Goal: Task Accomplishment & Management: Use online tool/utility

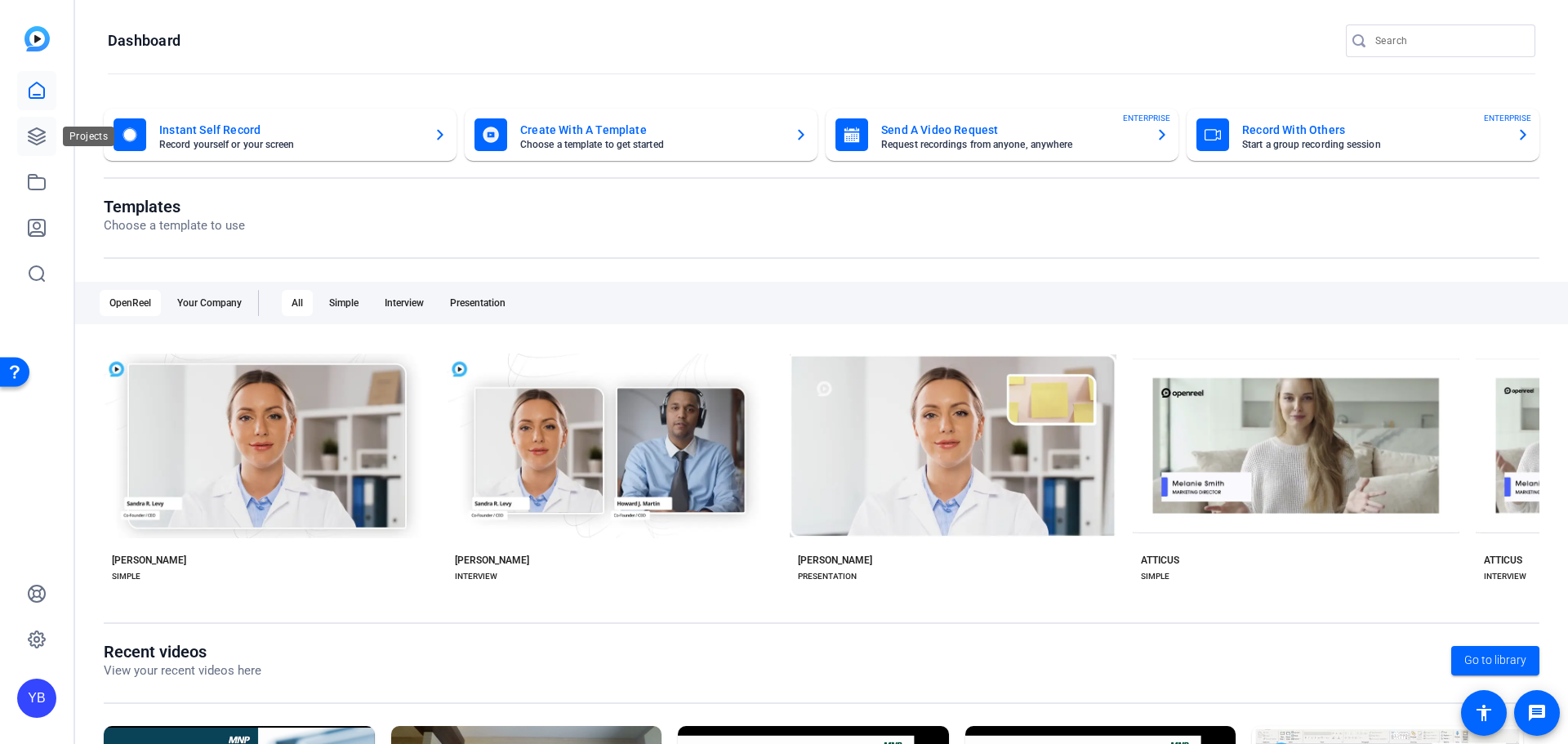
click at [29, 144] on icon at bounding box center [36, 136] width 20 height 20
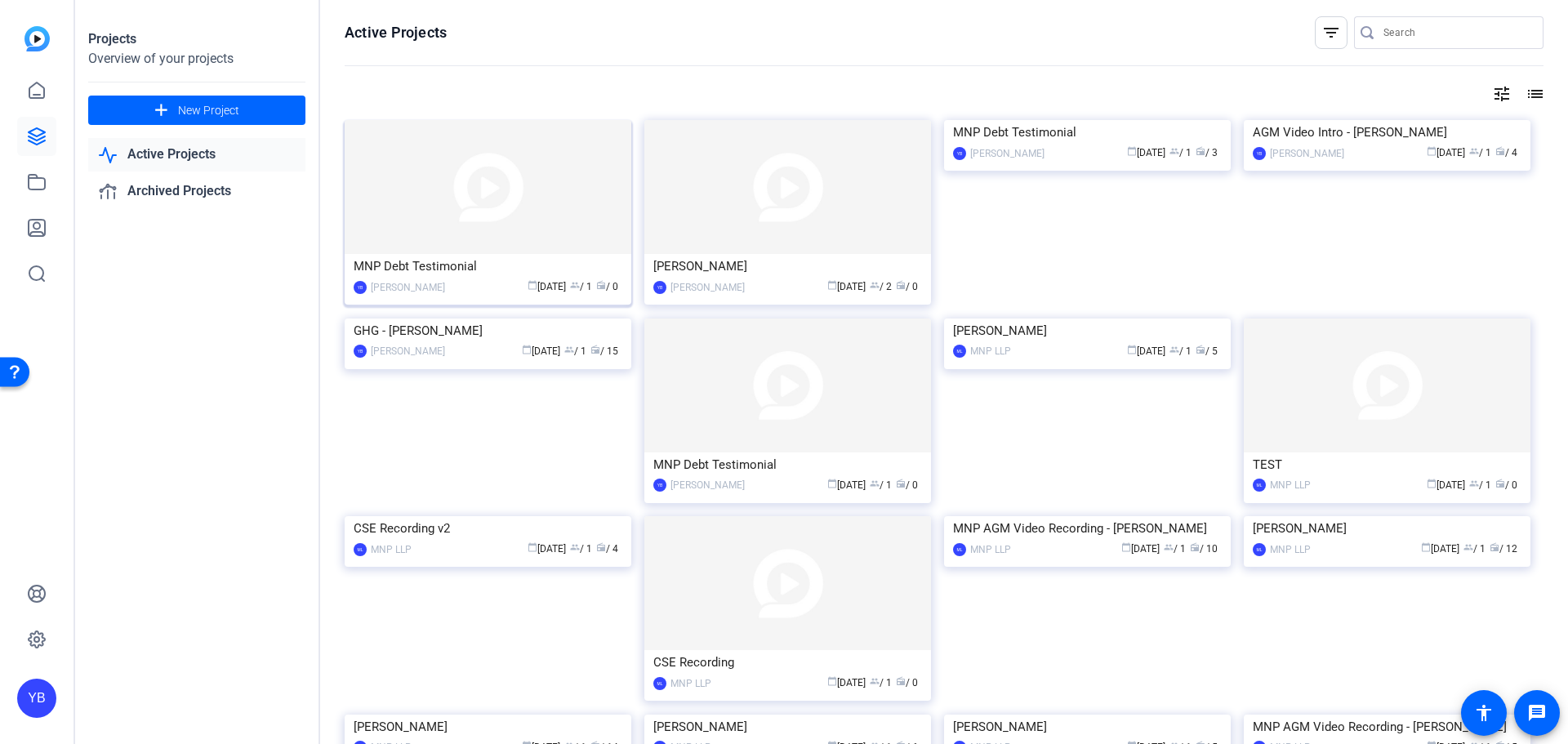
click at [422, 200] on img at bounding box center [487, 186] width 286 height 134
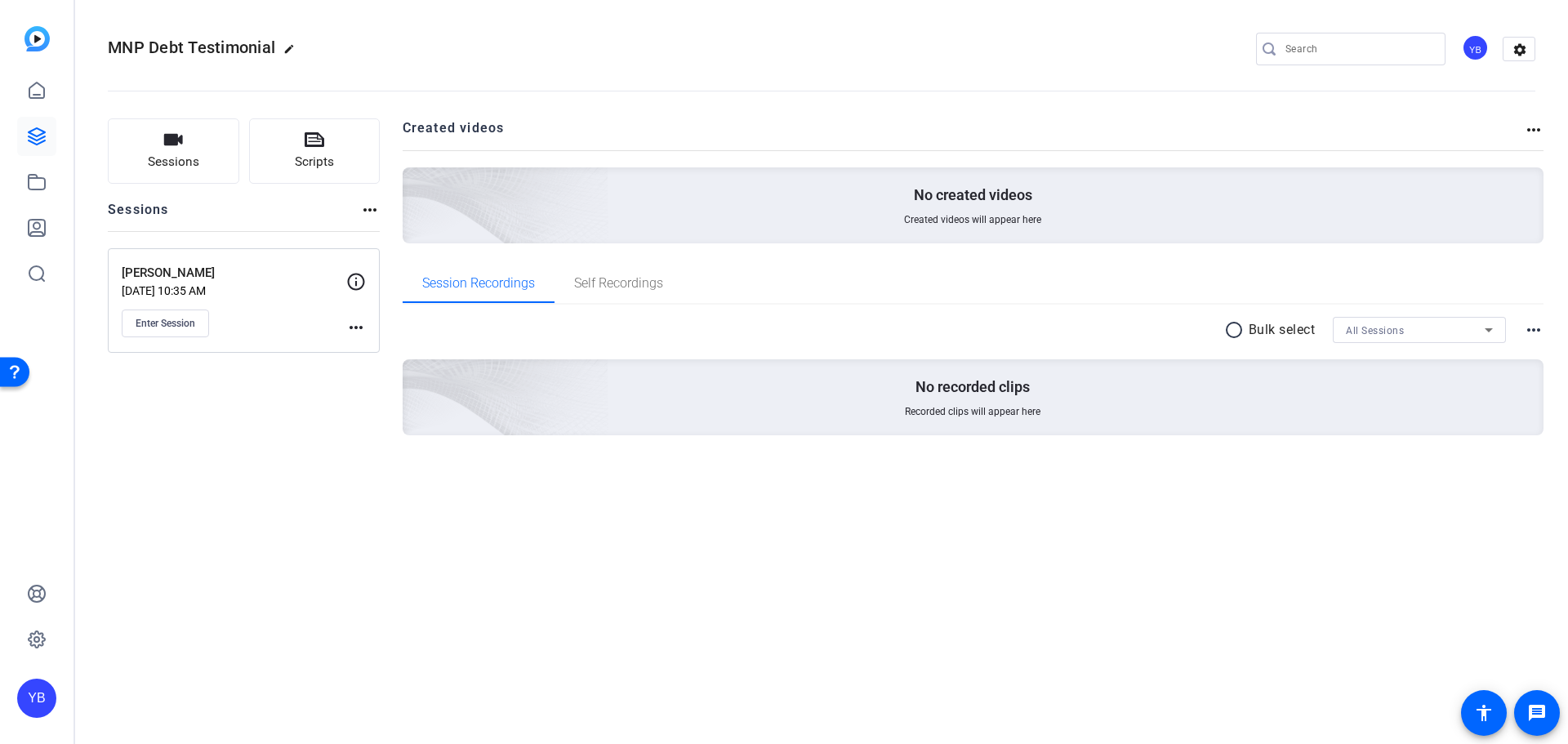
click at [350, 329] on mat-icon "more_horiz" at bounding box center [356, 327] width 20 height 20
click at [374, 345] on span "Edit Session" at bounding box center [396, 351] width 75 height 20
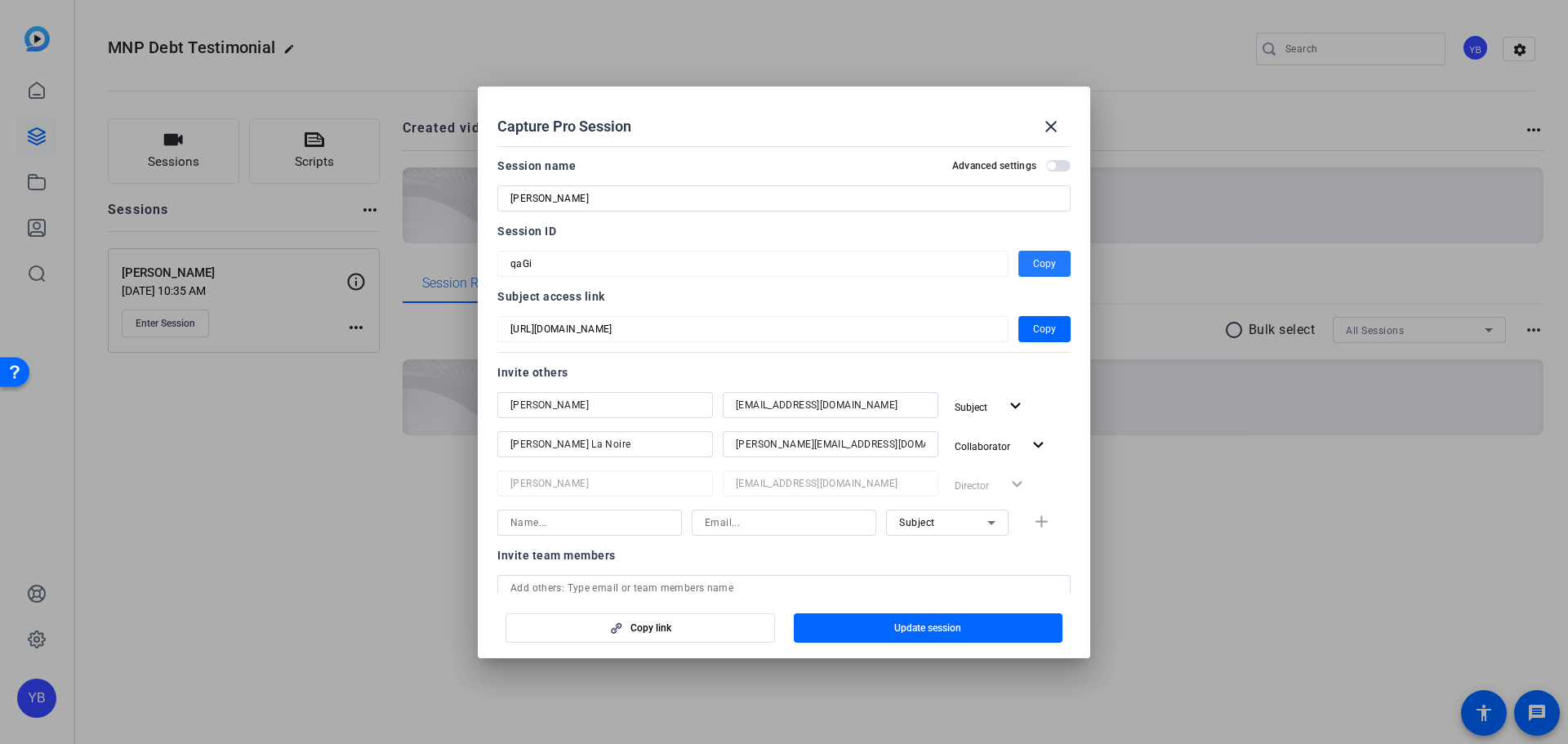
click at [1033, 267] on span "Copy" at bounding box center [1044, 264] width 23 height 20
click at [224, 506] on div at bounding box center [784, 372] width 1568 height 744
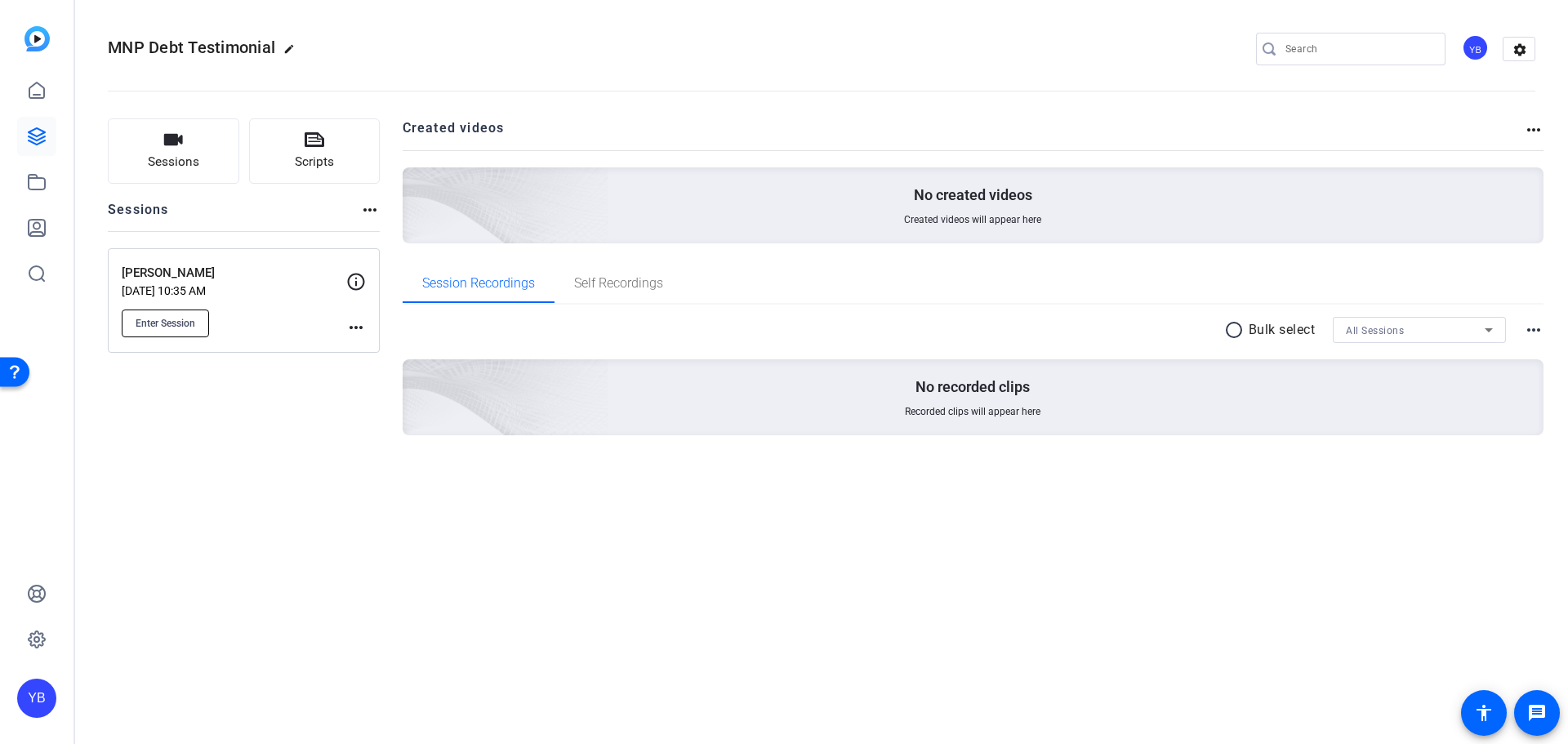
click at [179, 315] on button "Enter Session" at bounding box center [165, 323] width 88 height 28
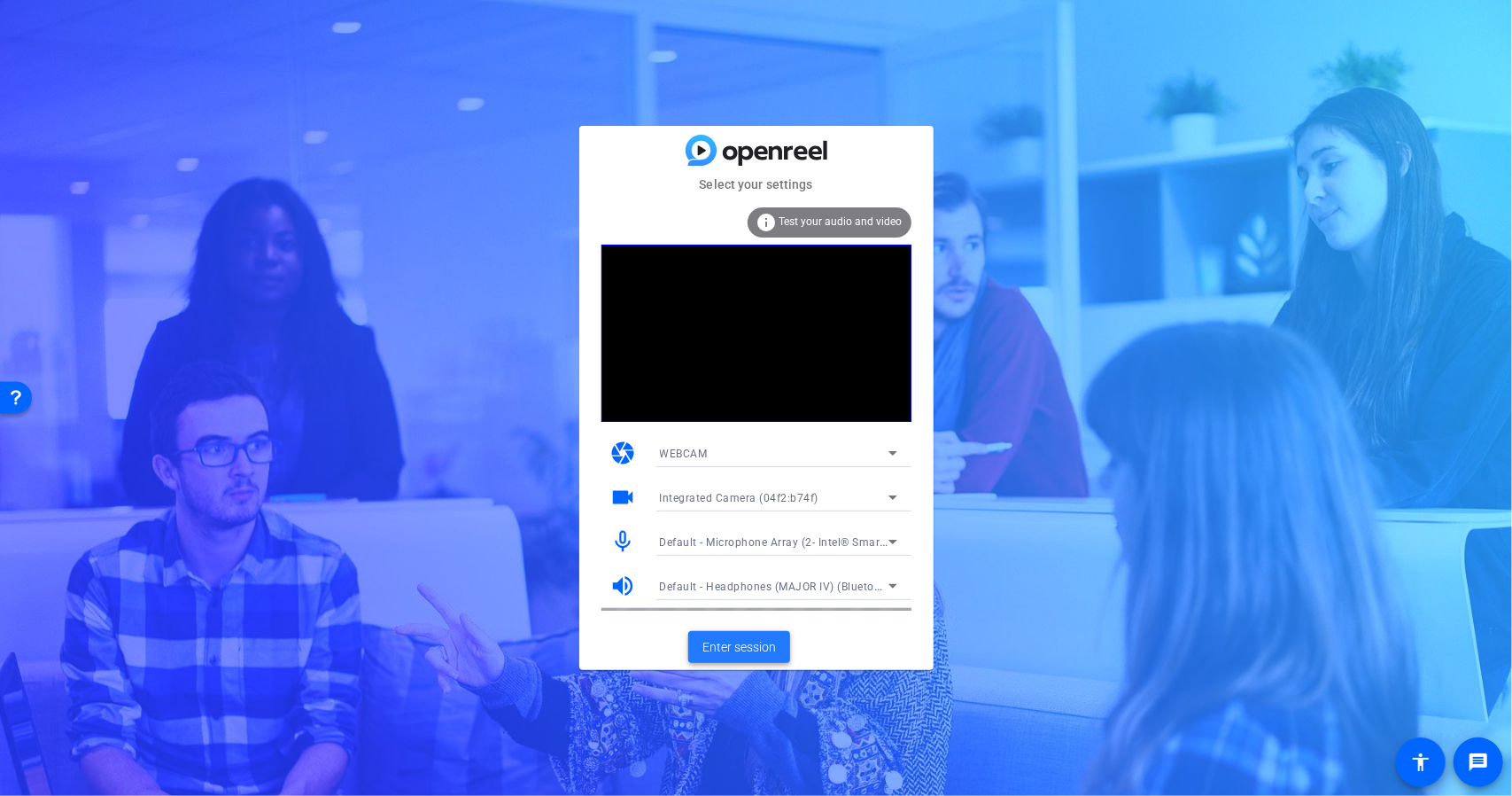
click at [733, 645] on span "Enter session" at bounding box center [740, 647] width 73 height 19
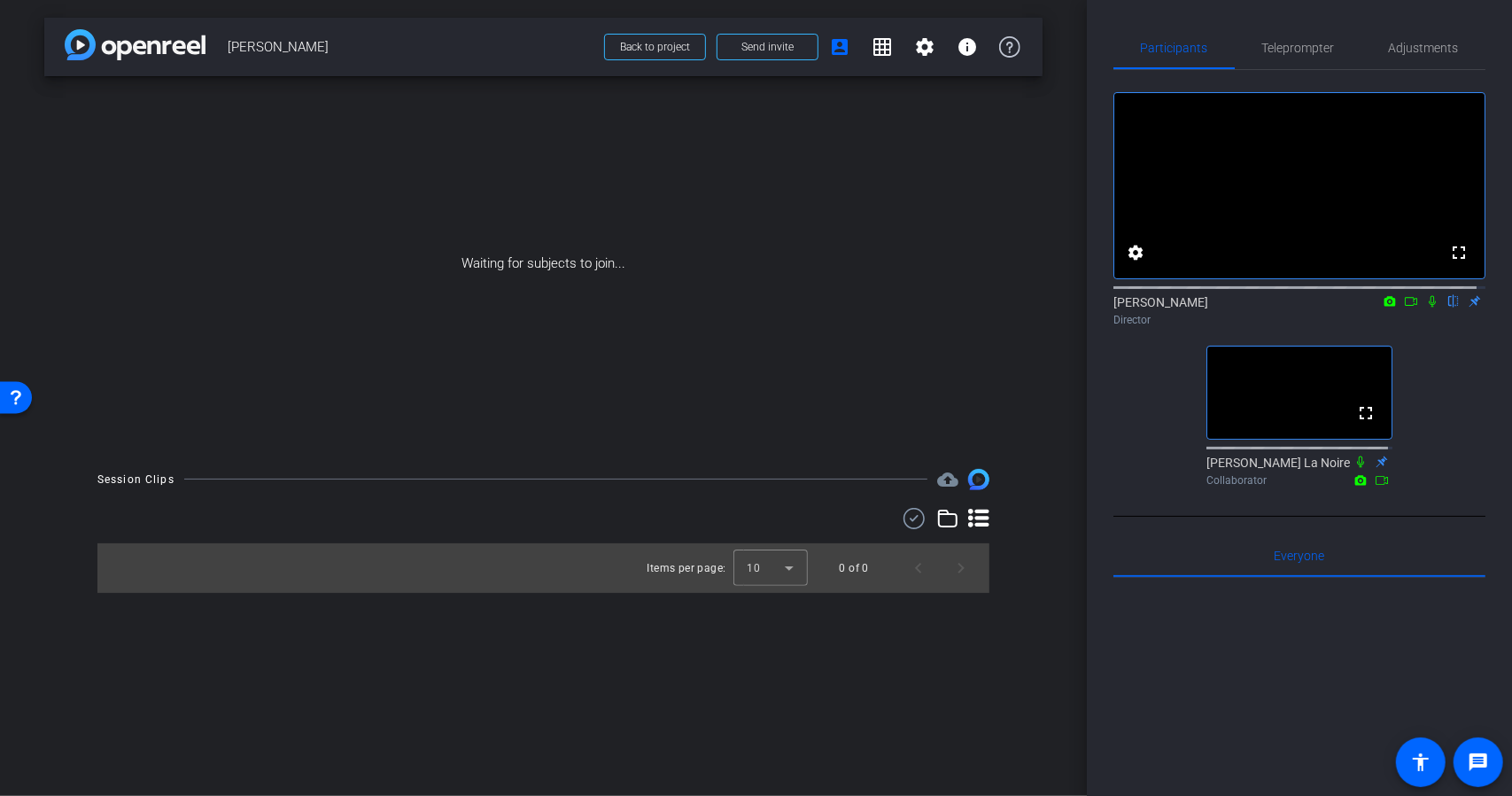
click at [1425, 308] on icon at bounding box center [1432, 301] width 14 height 12
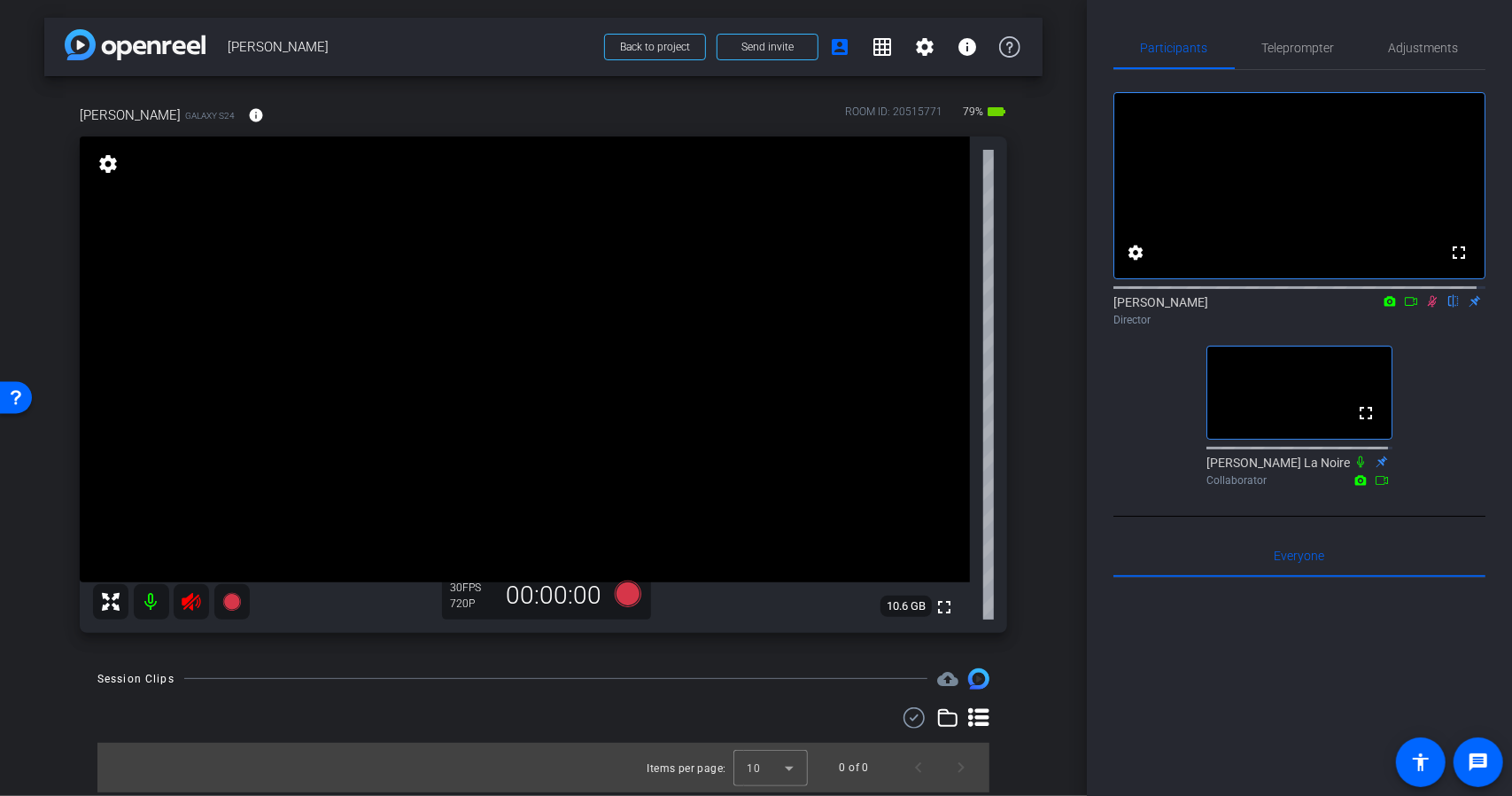
click at [183, 605] on icon at bounding box center [191, 601] width 22 height 22
click at [1425, 308] on icon at bounding box center [1432, 301] width 14 height 12
click at [1405, 46] on span "Adjustments" at bounding box center [1424, 47] width 70 height 12
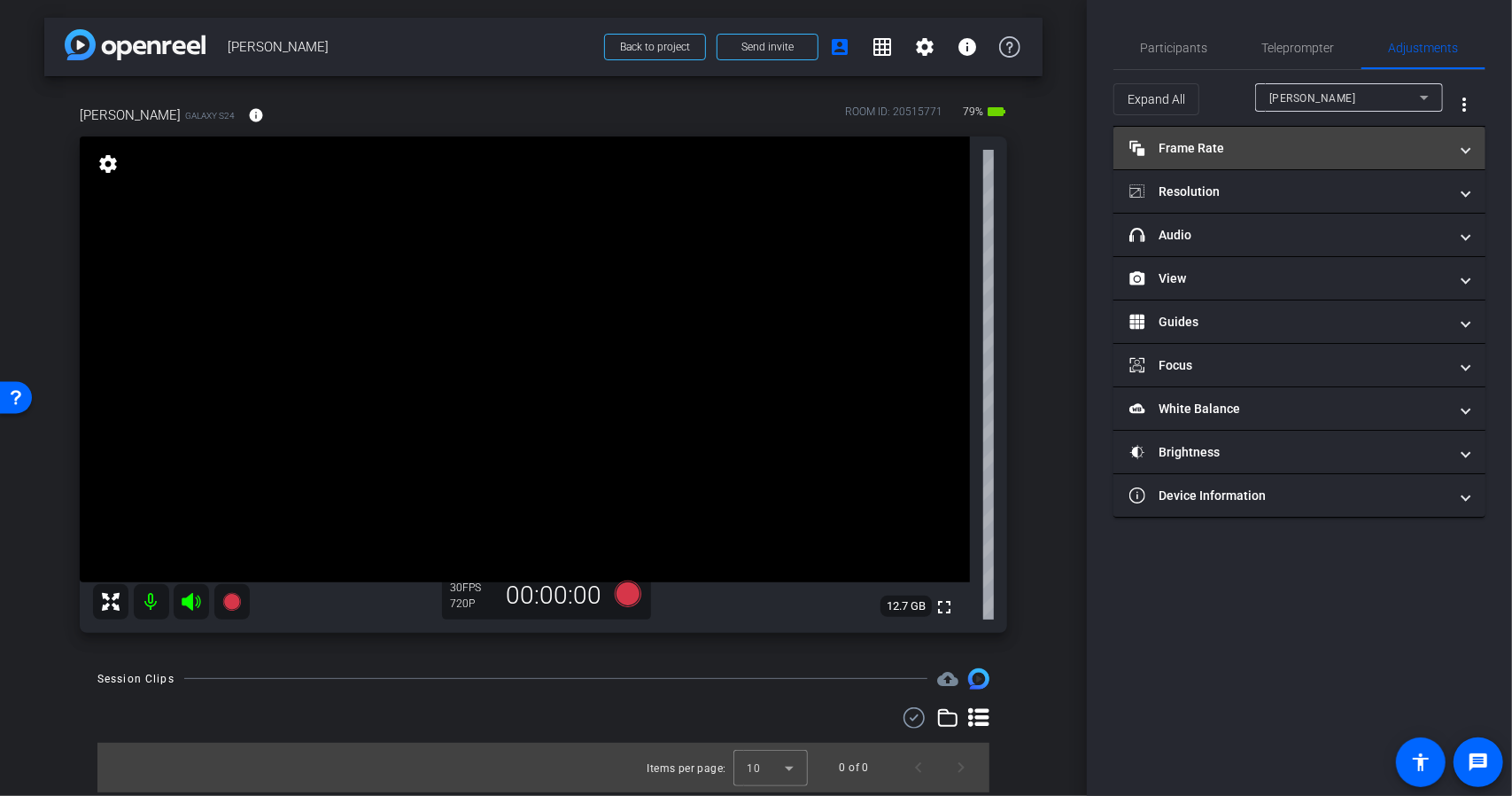
click at [1265, 146] on mat-panel-title "Frame Rate Frame Rate" at bounding box center [1289, 149] width 319 height 19
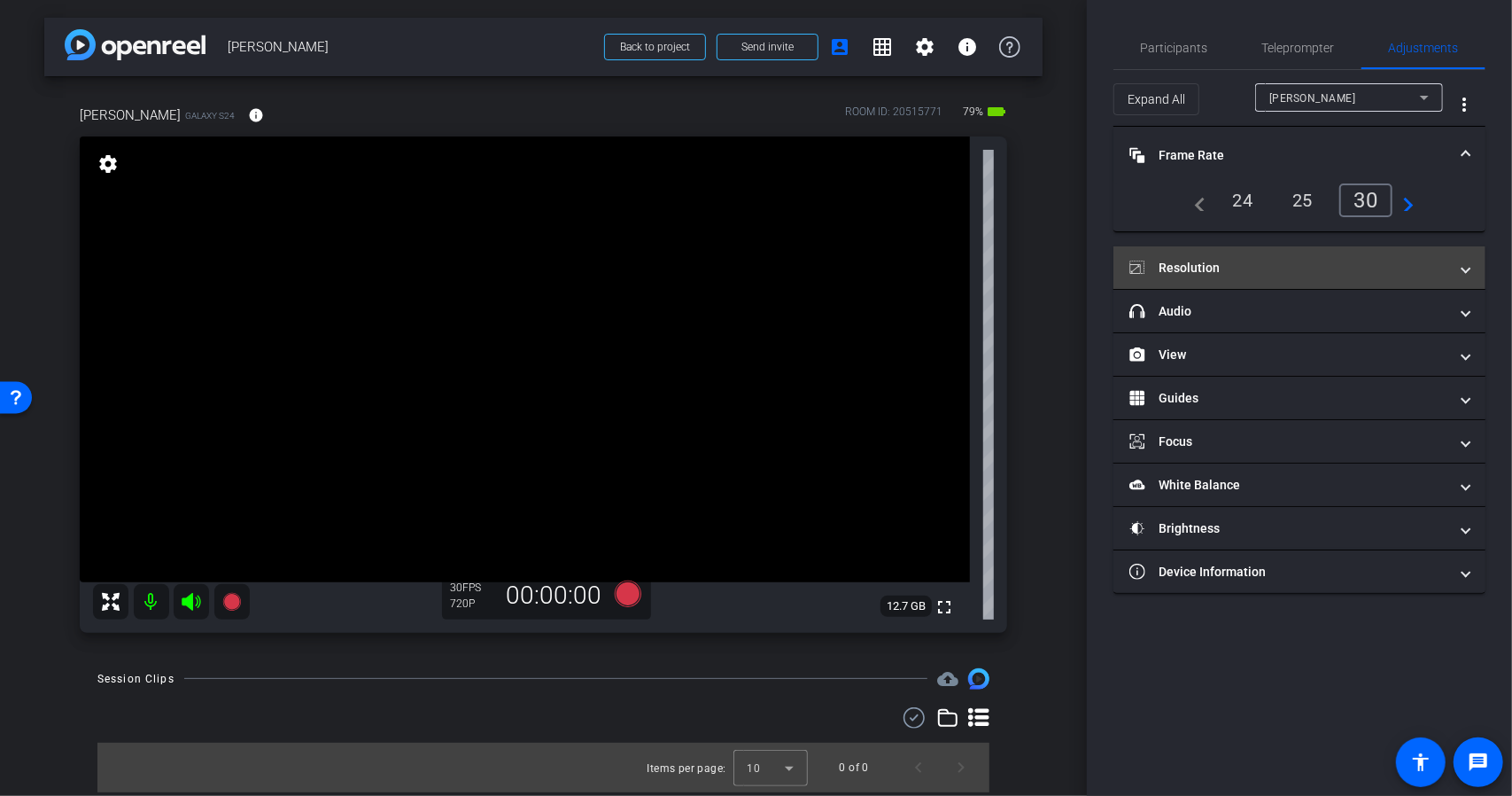
click at [1300, 262] on mat-panel-title "Resolution" at bounding box center [1289, 268] width 319 height 19
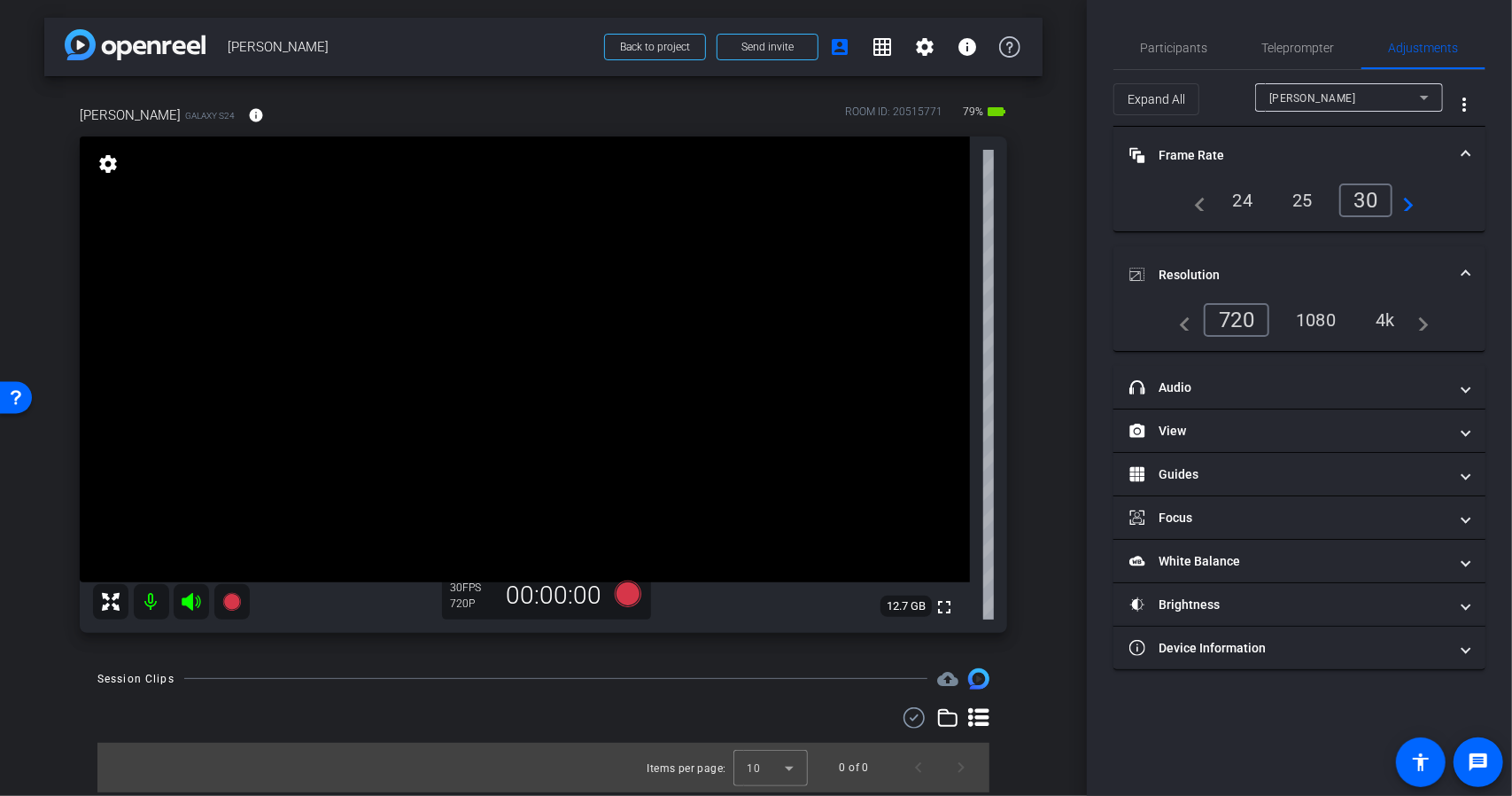
click at [1325, 318] on div "1080" at bounding box center [1315, 320] width 67 height 30
click at [1190, 53] on span "Participants" at bounding box center [1175, 47] width 68 height 12
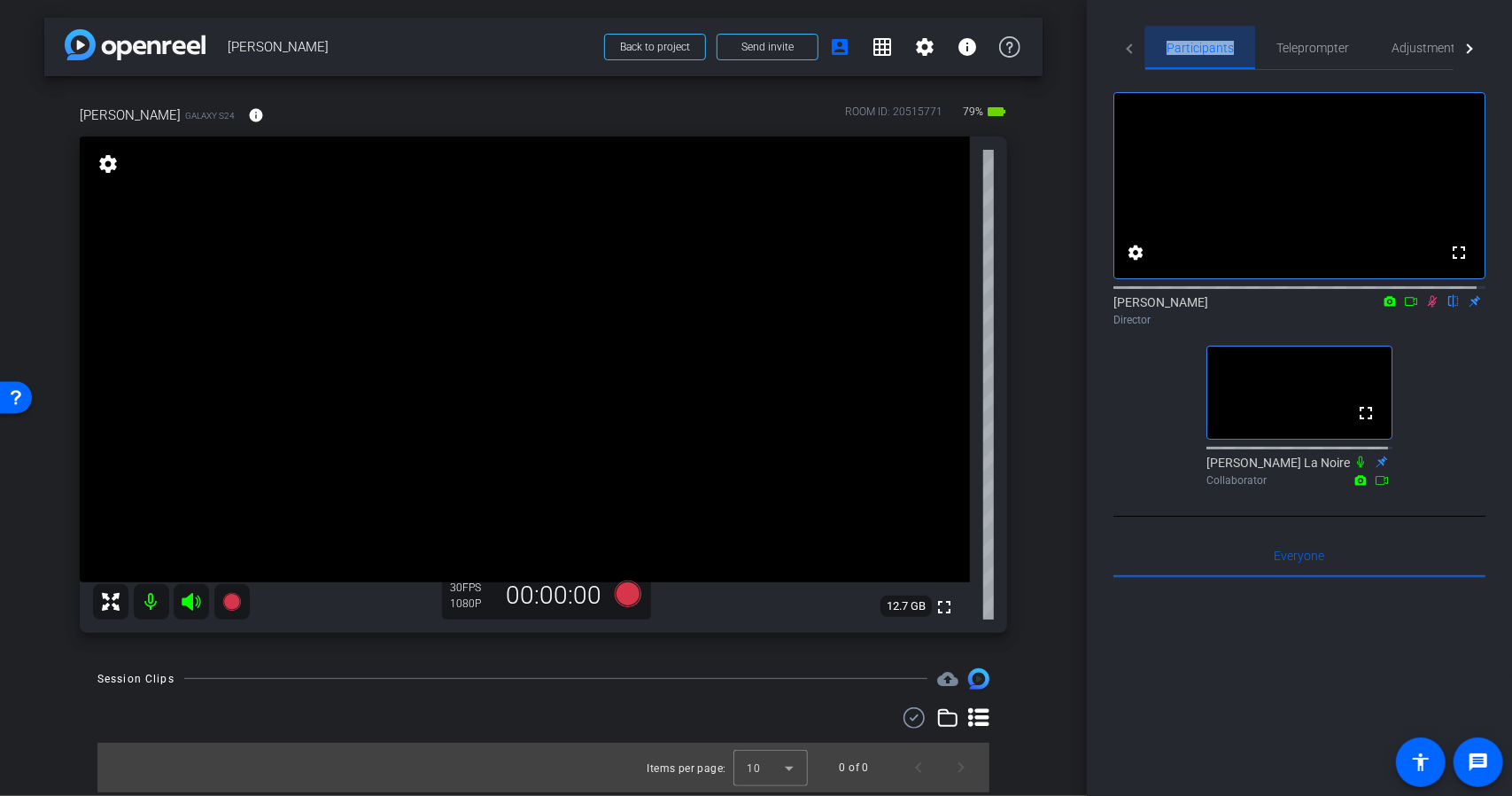
click at [1190, 52] on span "Participants" at bounding box center [1201, 47] width 68 height 12
click at [1289, 51] on span "Teleprompter" at bounding box center [1298, 47] width 72 height 12
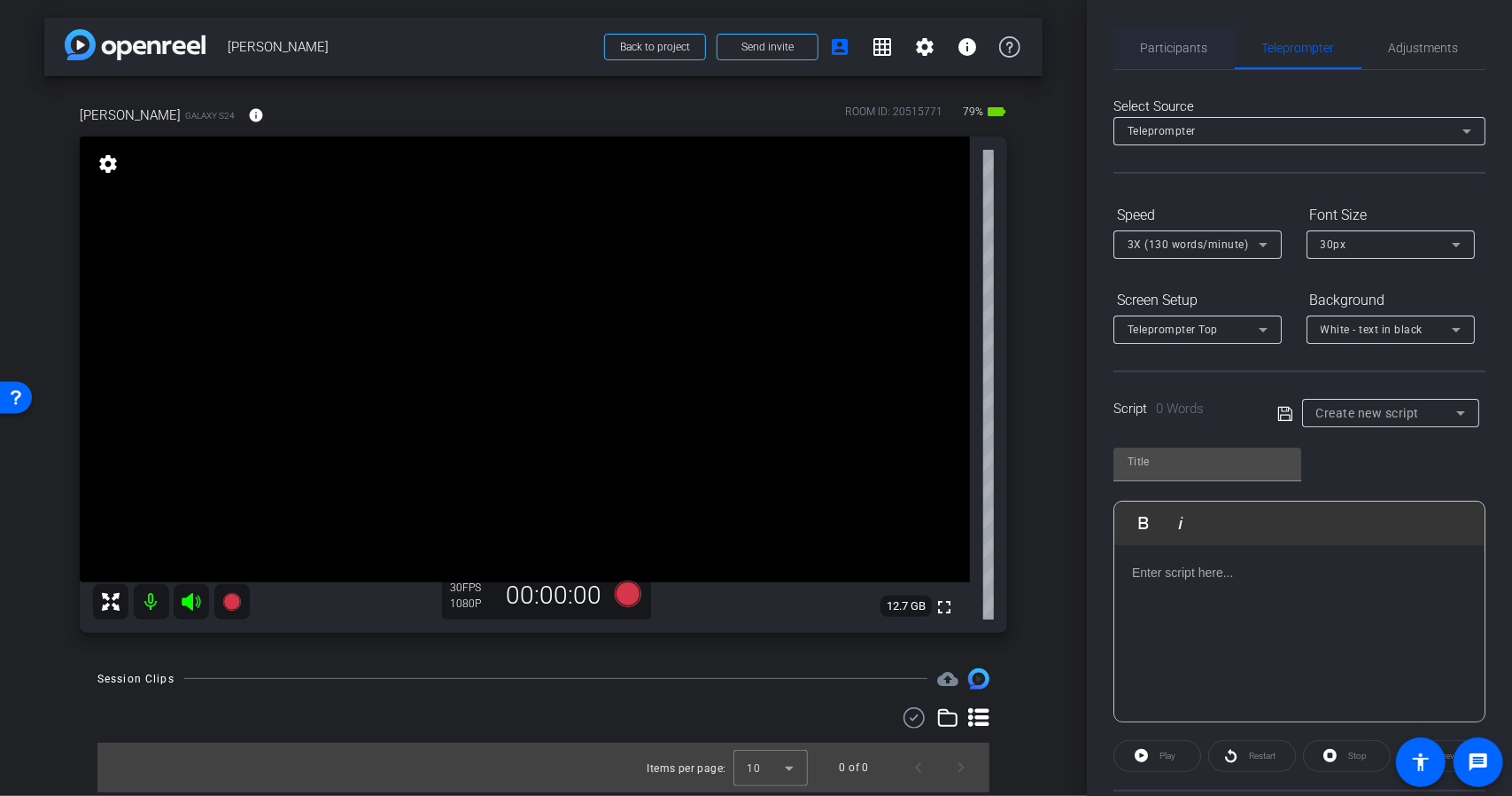
click at [1193, 53] on span "Participants" at bounding box center [1175, 47] width 68 height 12
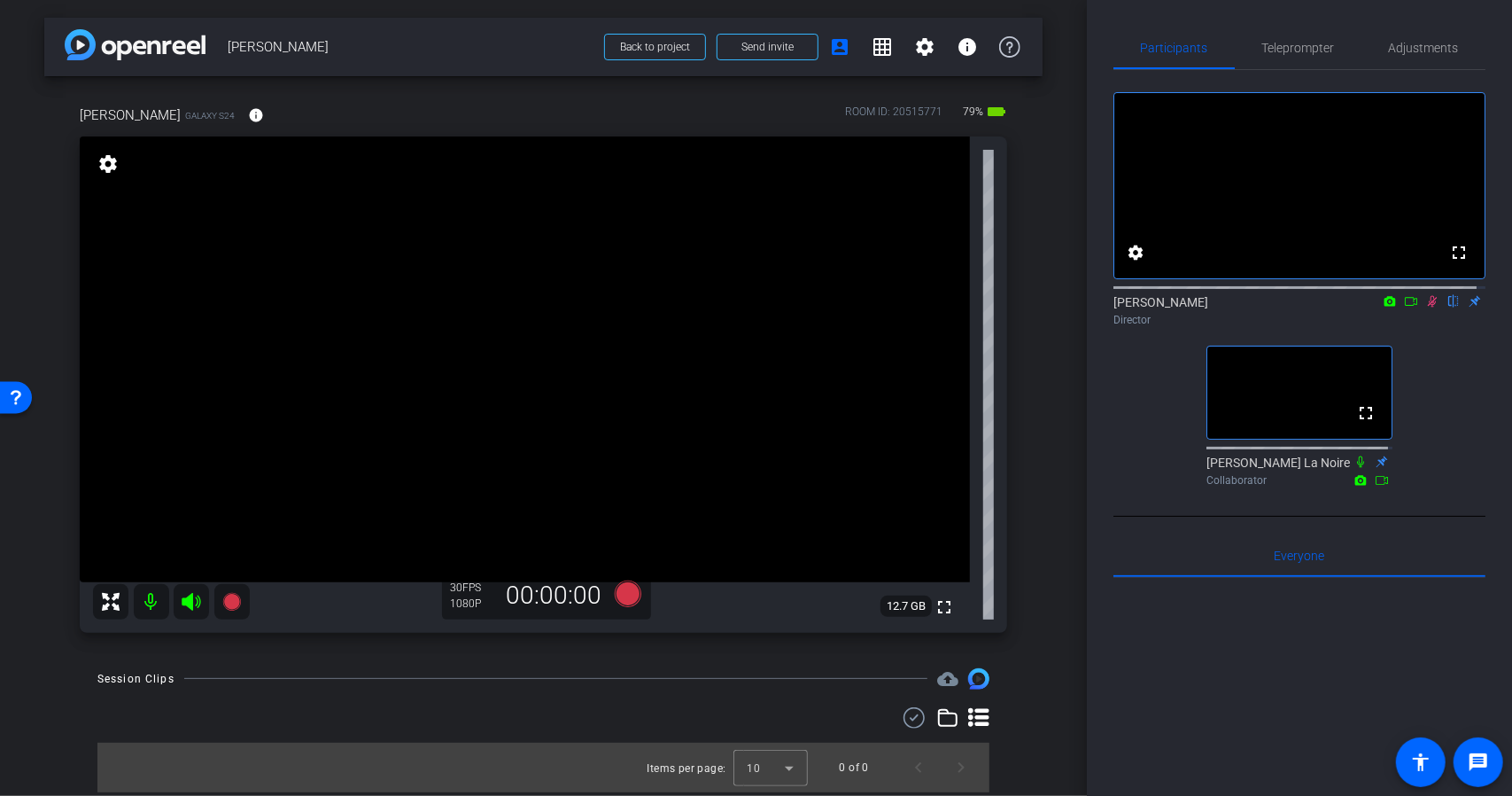
click at [1425, 308] on icon at bounding box center [1432, 301] width 14 height 12
click at [1429, 308] on icon at bounding box center [1433, 301] width 8 height 11
click at [1425, 308] on icon at bounding box center [1432, 301] width 14 height 12
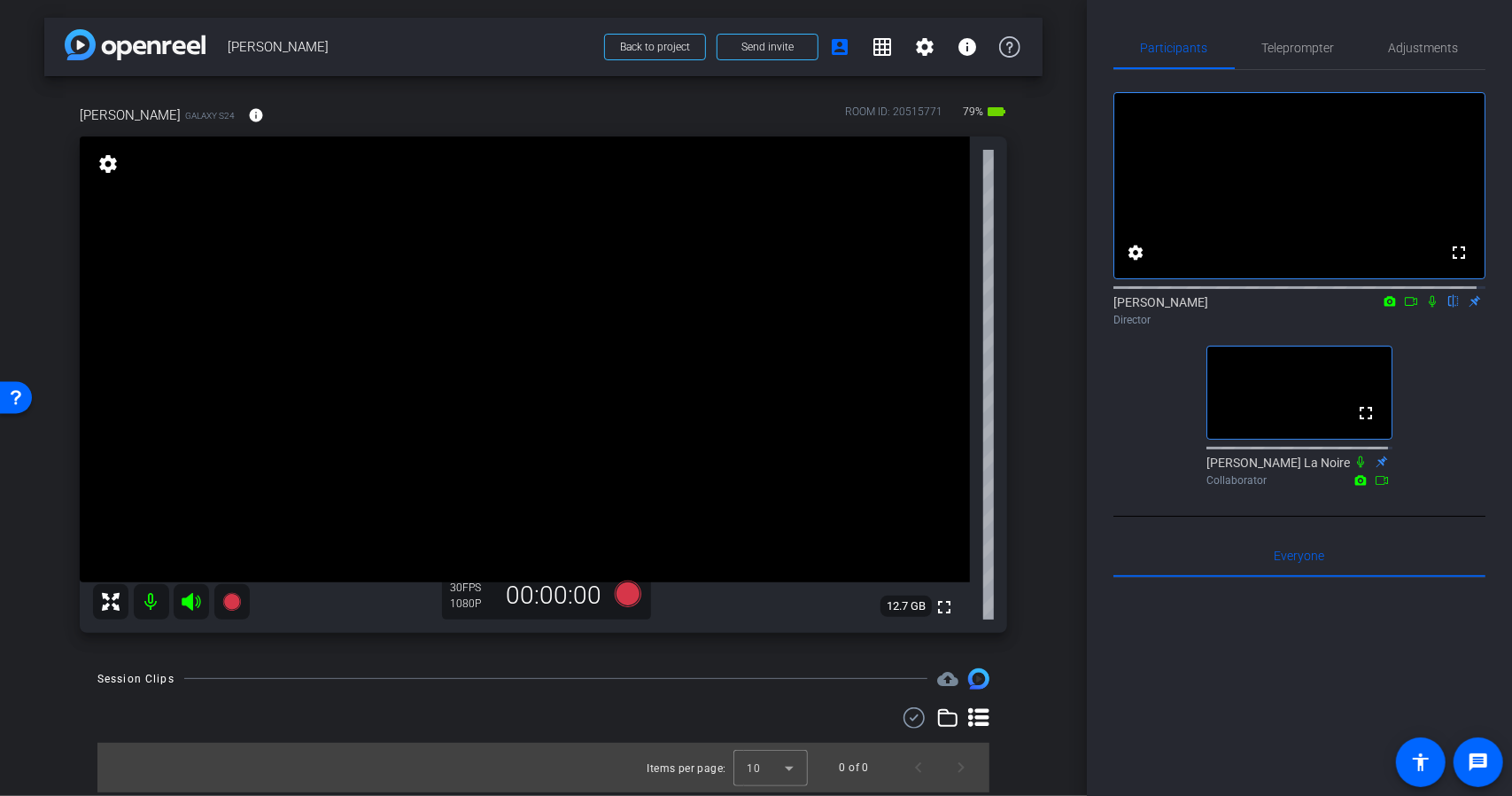
click at [1425, 308] on icon at bounding box center [1432, 301] width 14 height 12
click at [618, 595] on icon at bounding box center [628, 594] width 26 height 26
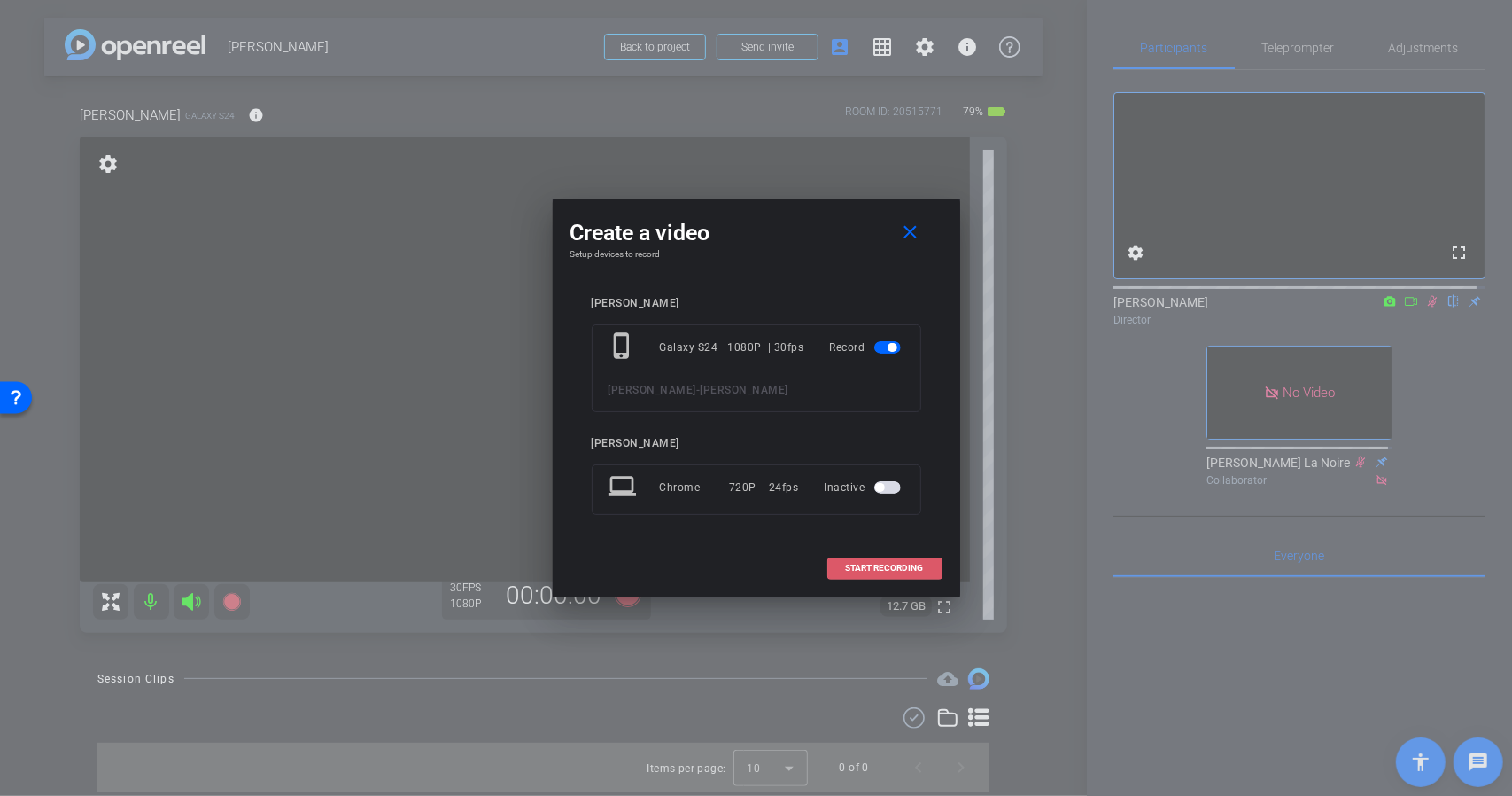
click at [915, 566] on span "START RECORDING" at bounding box center [884, 567] width 78 height 8
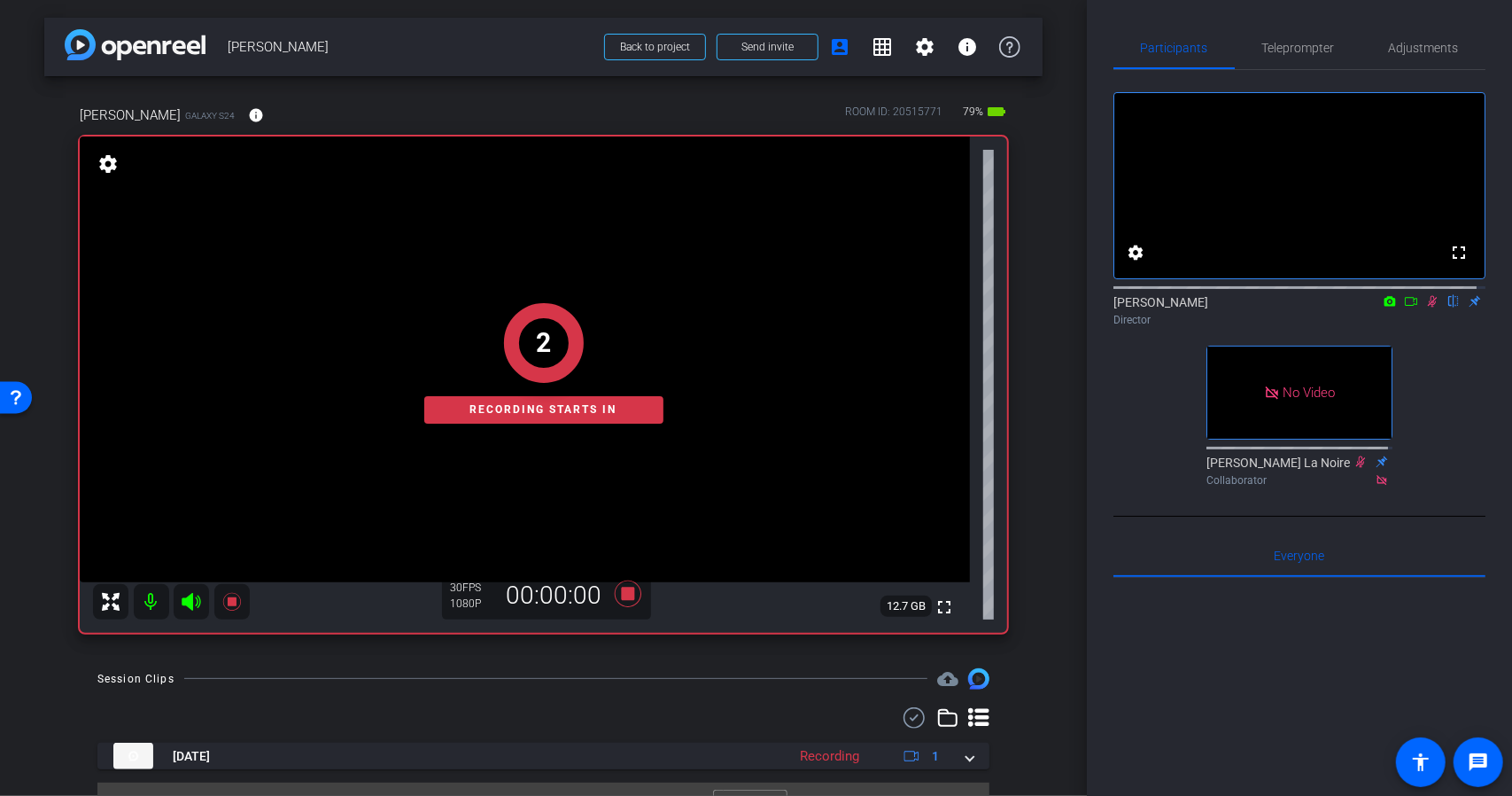
click at [1404, 308] on icon at bounding box center [1410, 301] width 14 height 12
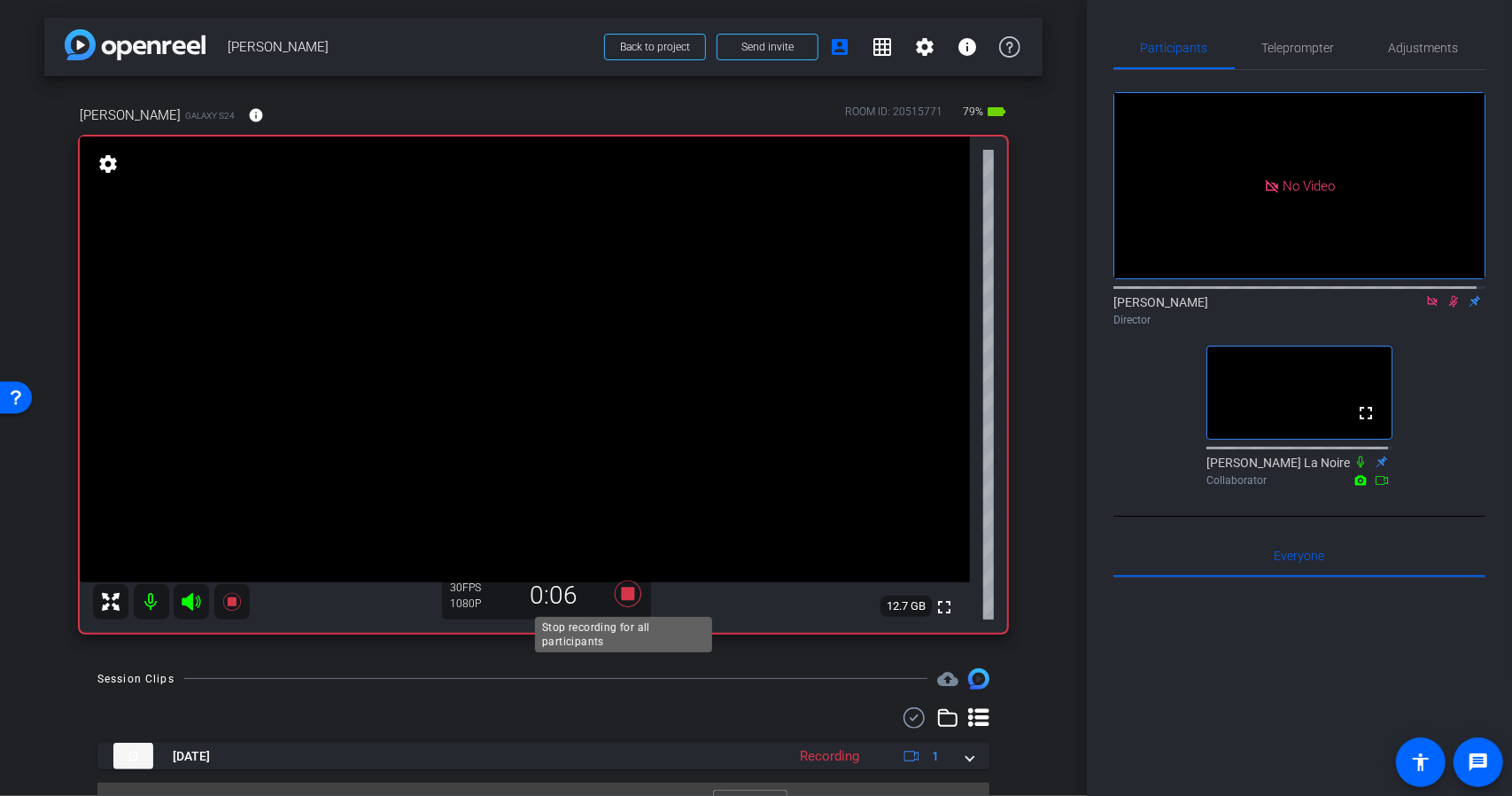
click at [627, 595] on icon at bounding box center [628, 594] width 26 height 26
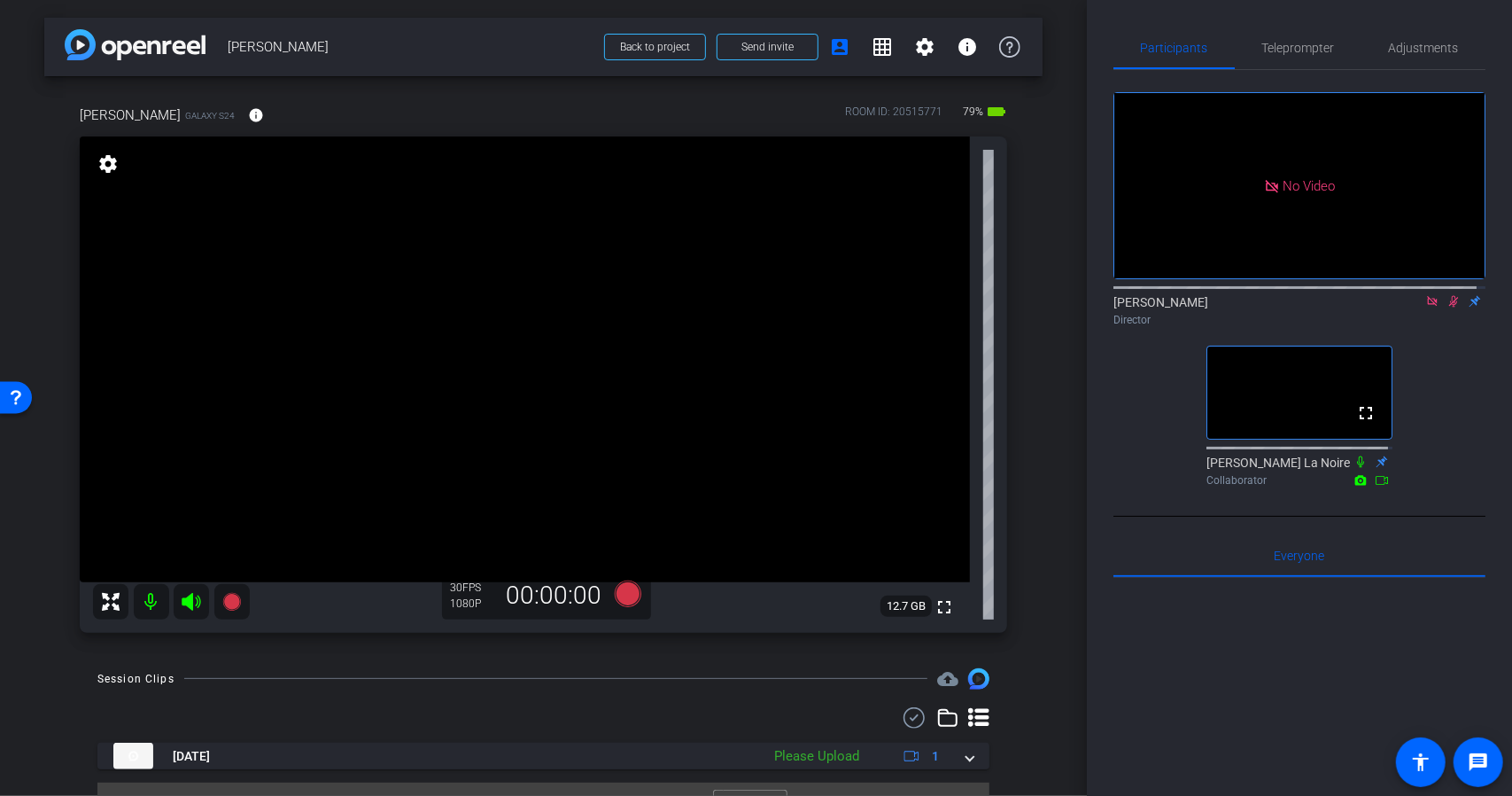
click at [1422, 310] on mat-icon at bounding box center [1432, 301] width 22 height 16
click at [1425, 308] on icon at bounding box center [1432, 301] width 14 height 12
click at [1405, 306] on icon at bounding box center [1410, 300] width 12 height 8
click at [633, 593] on icon at bounding box center [628, 594] width 26 height 26
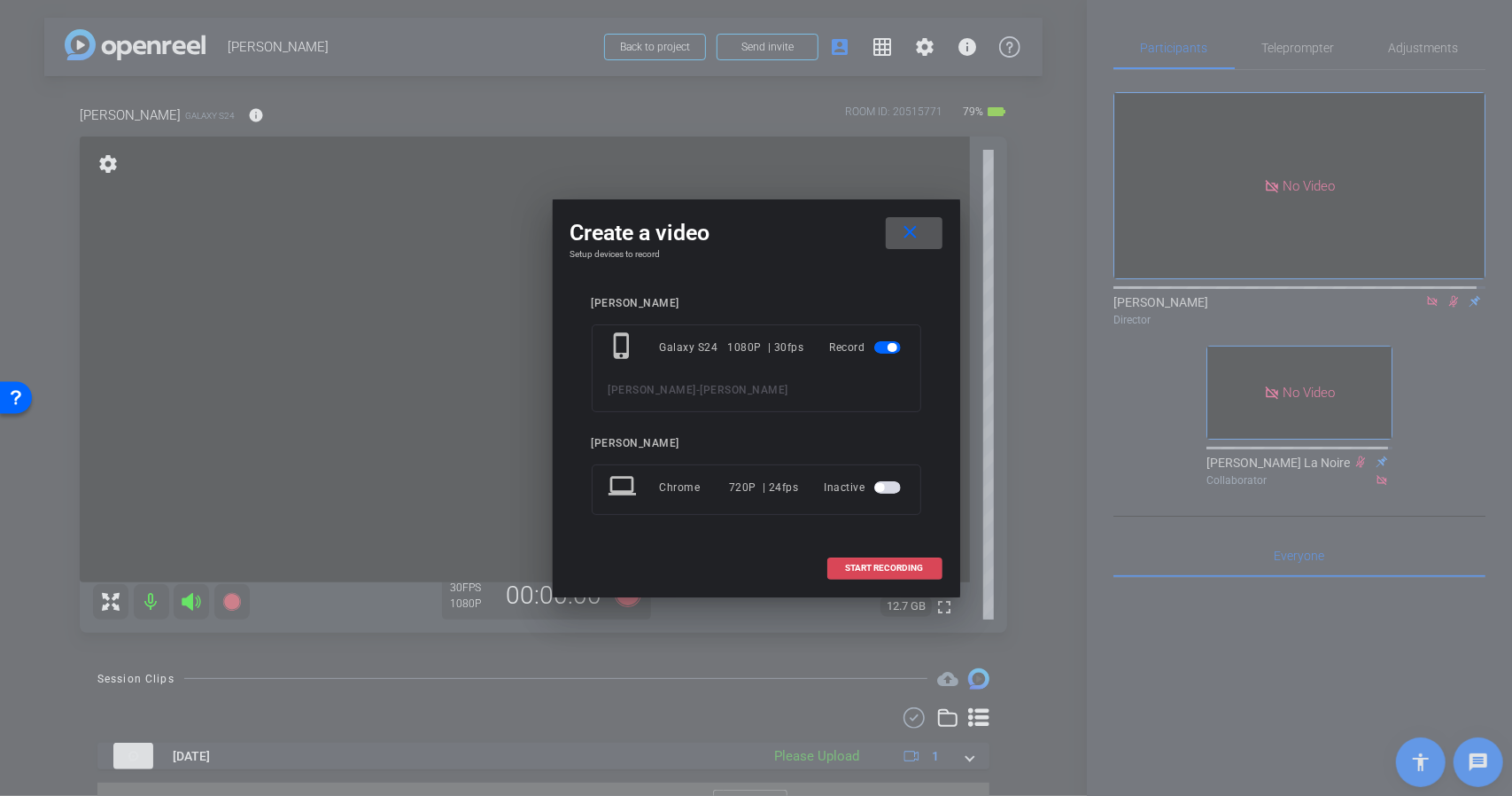
click at [867, 564] on span "START RECORDING" at bounding box center [884, 567] width 78 height 8
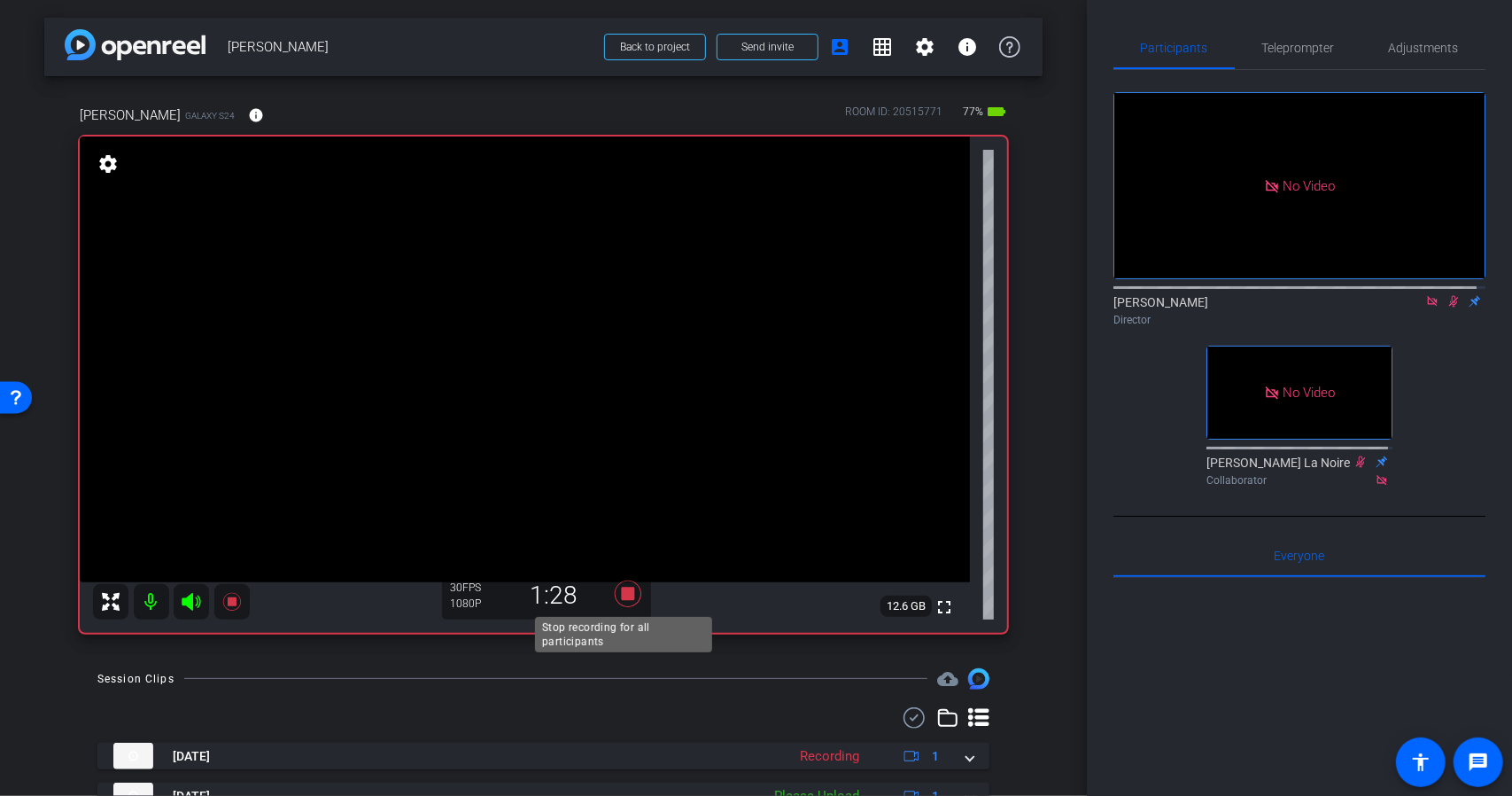
click at [628, 593] on icon at bounding box center [628, 594] width 26 height 26
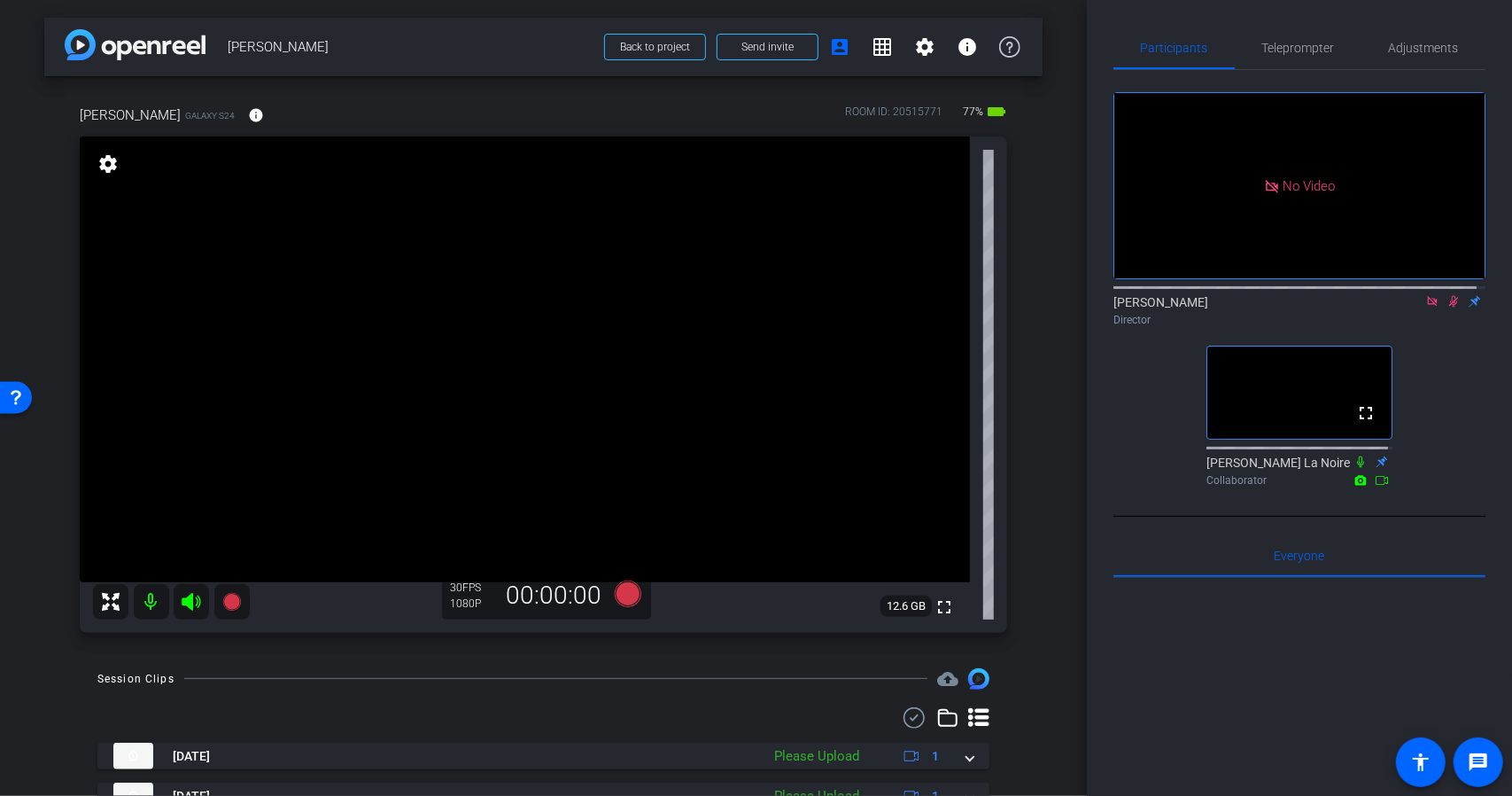
click at [1426, 310] on mat-icon at bounding box center [1432, 301] width 22 height 16
click at [1428, 308] on icon at bounding box center [1433, 301] width 9 height 11
click at [1425, 308] on icon at bounding box center [1432, 301] width 14 height 12
click at [1404, 308] on icon at bounding box center [1410, 301] width 14 height 12
click at [628, 589] on icon at bounding box center [628, 594] width 26 height 26
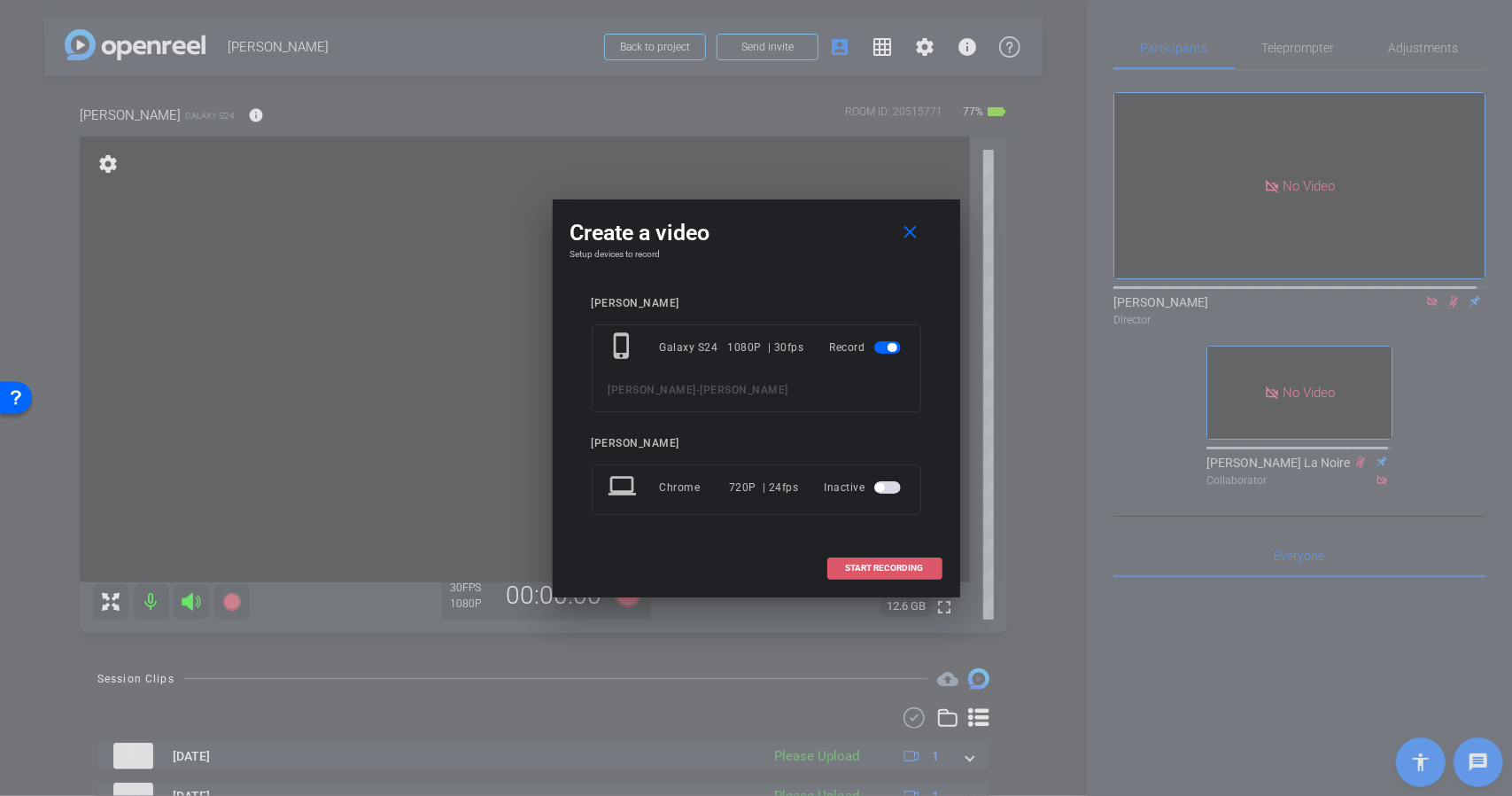
click at [858, 565] on span "START RECORDING" at bounding box center [884, 567] width 78 height 8
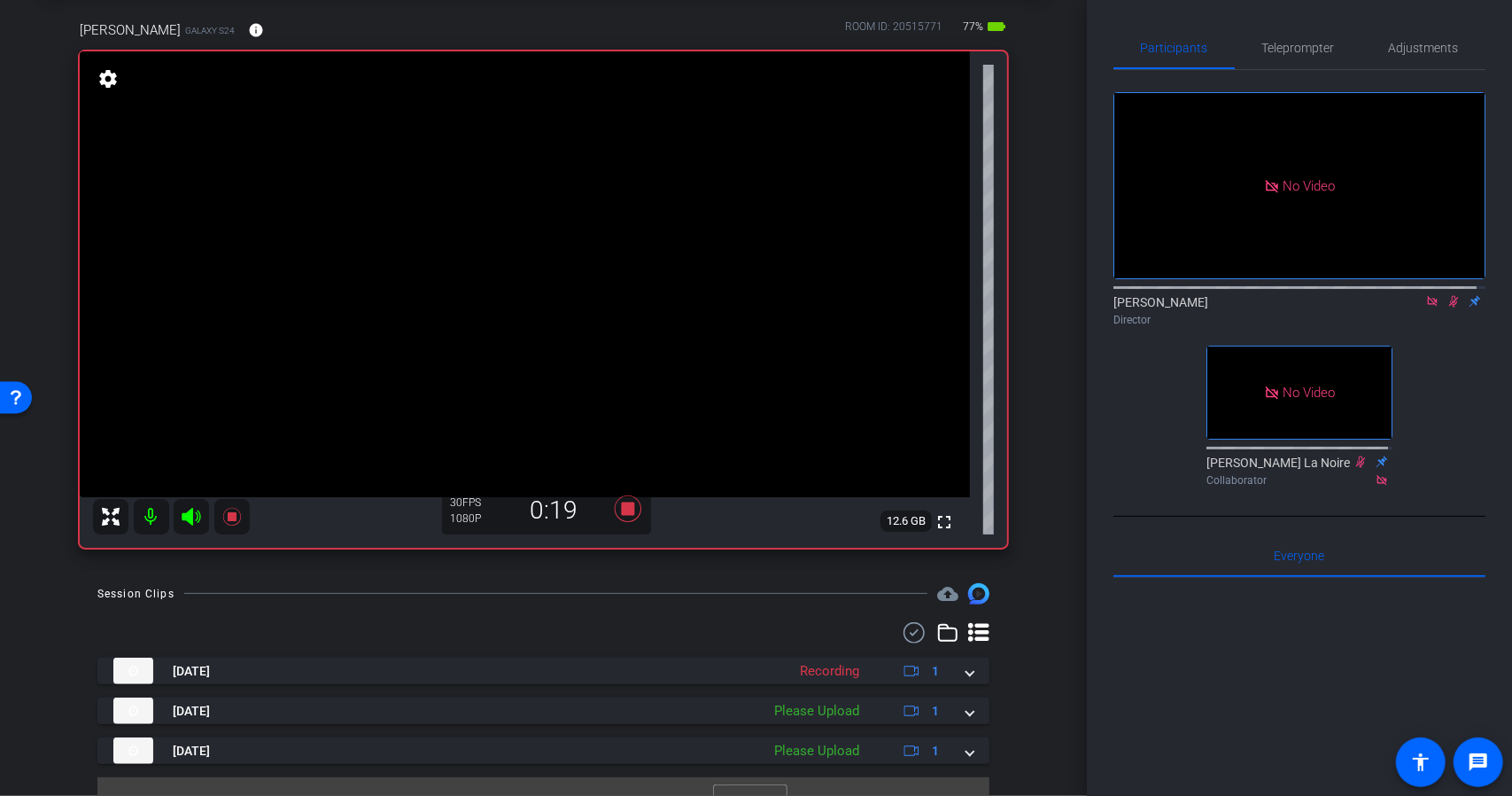
scroll to position [116, 0]
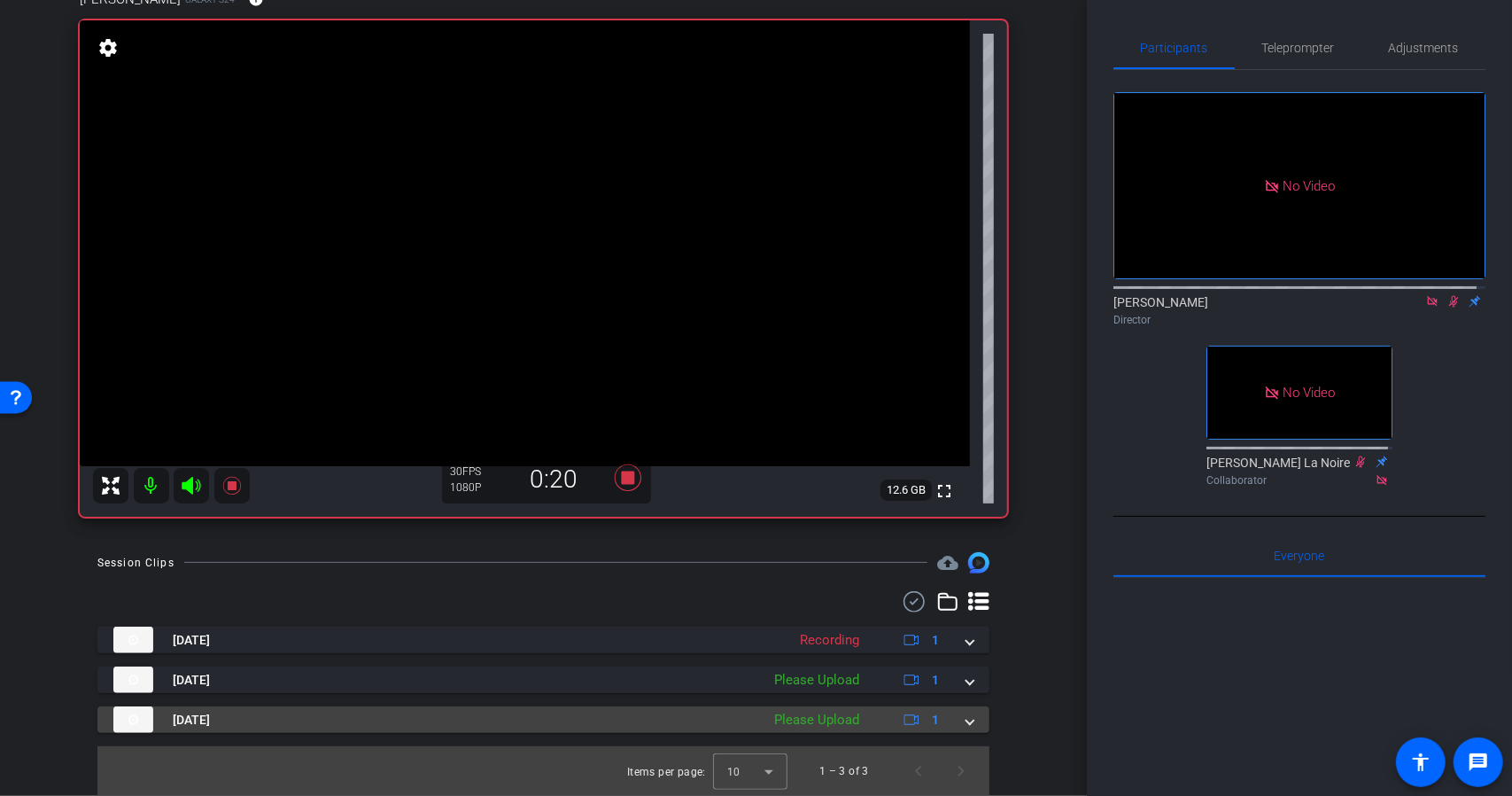
click at [966, 722] on span at bounding box center [970, 720] width 8 height 19
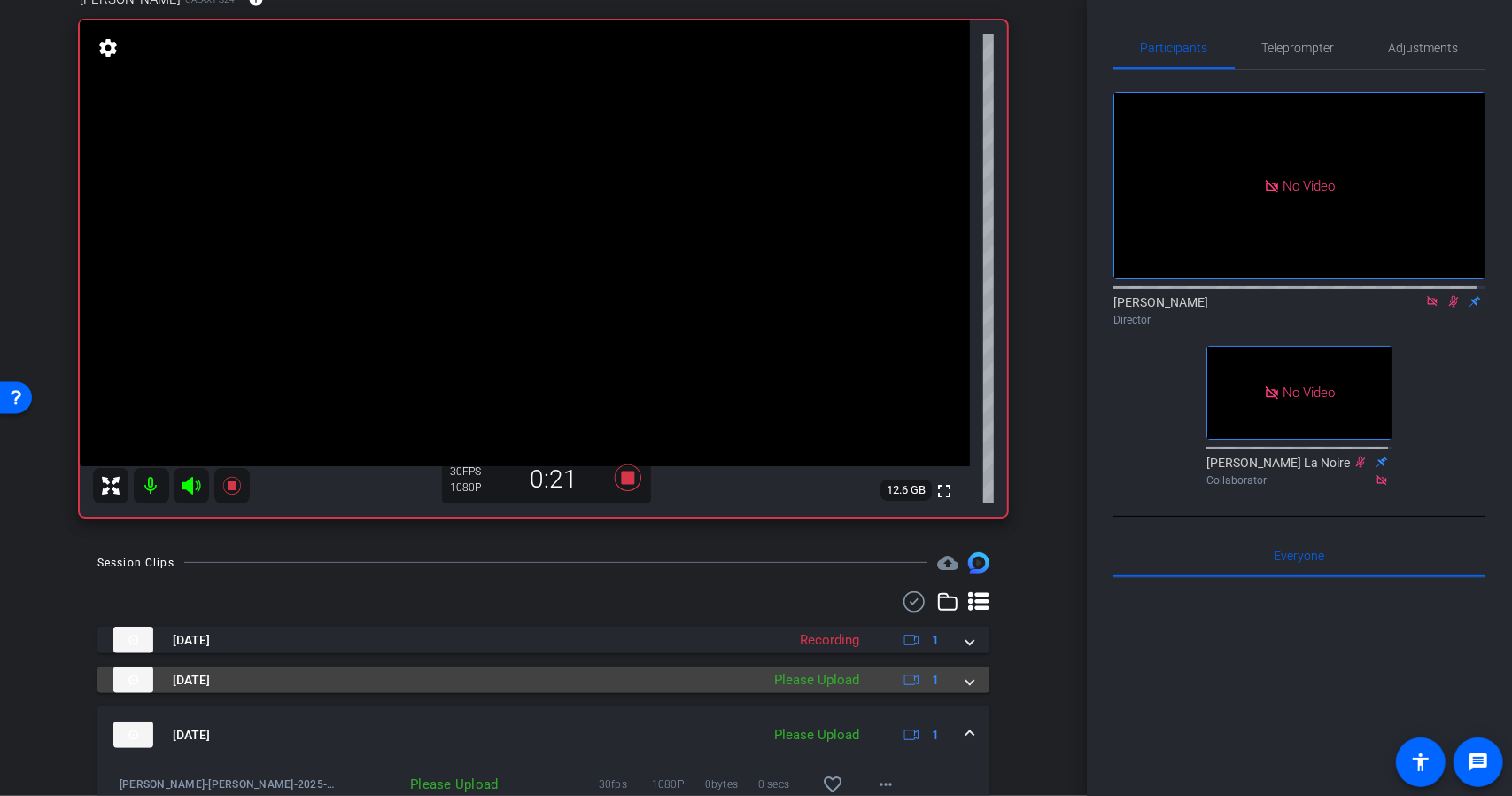
click at [966, 681] on span at bounding box center [970, 680] width 8 height 19
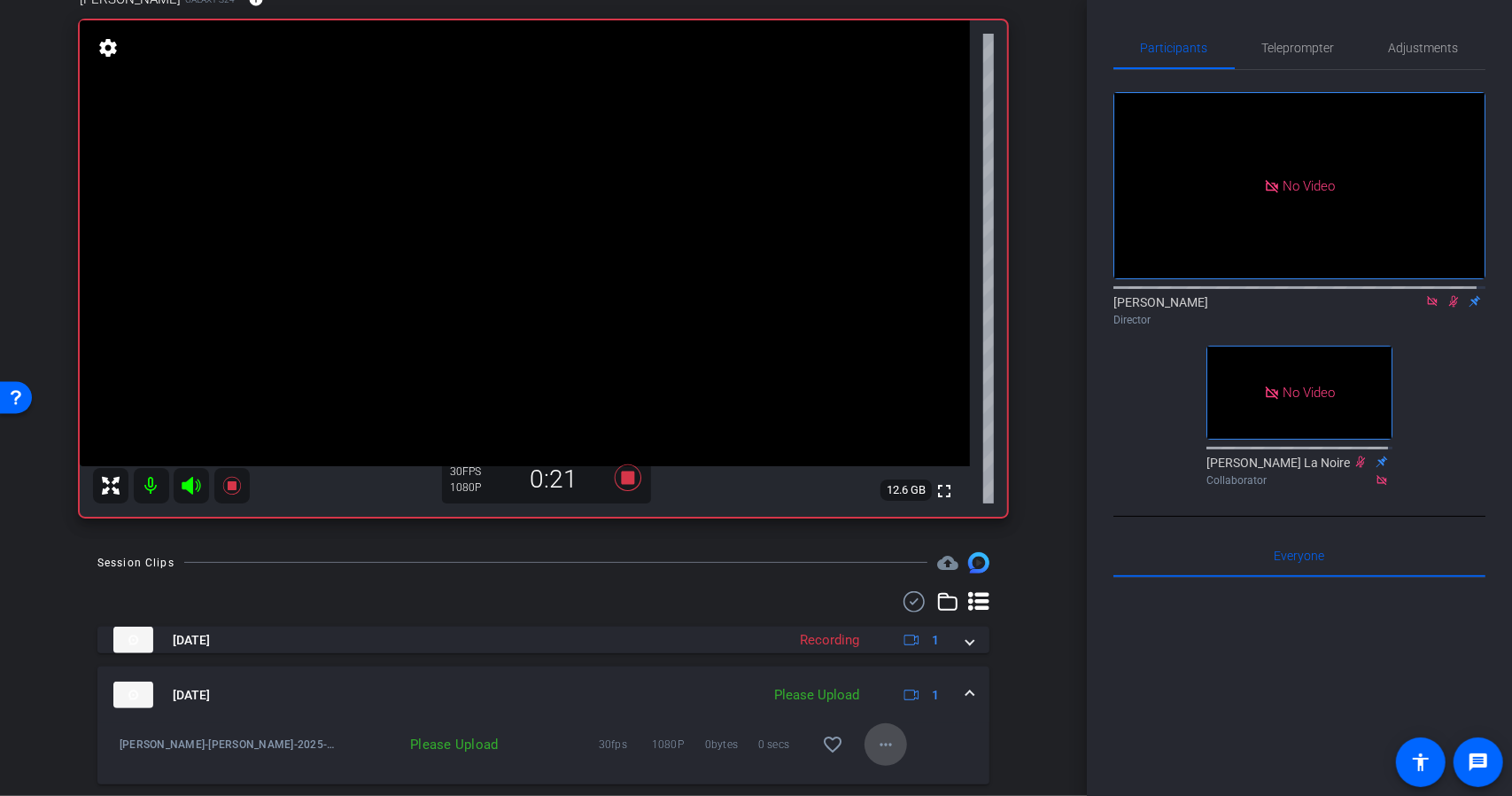
click at [875, 747] on mat-icon "more_horiz" at bounding box center [885, 744] width 22 height 22
click at [905, 665] on span "Upload" at bounding box center [906, 662] width 71 height 22
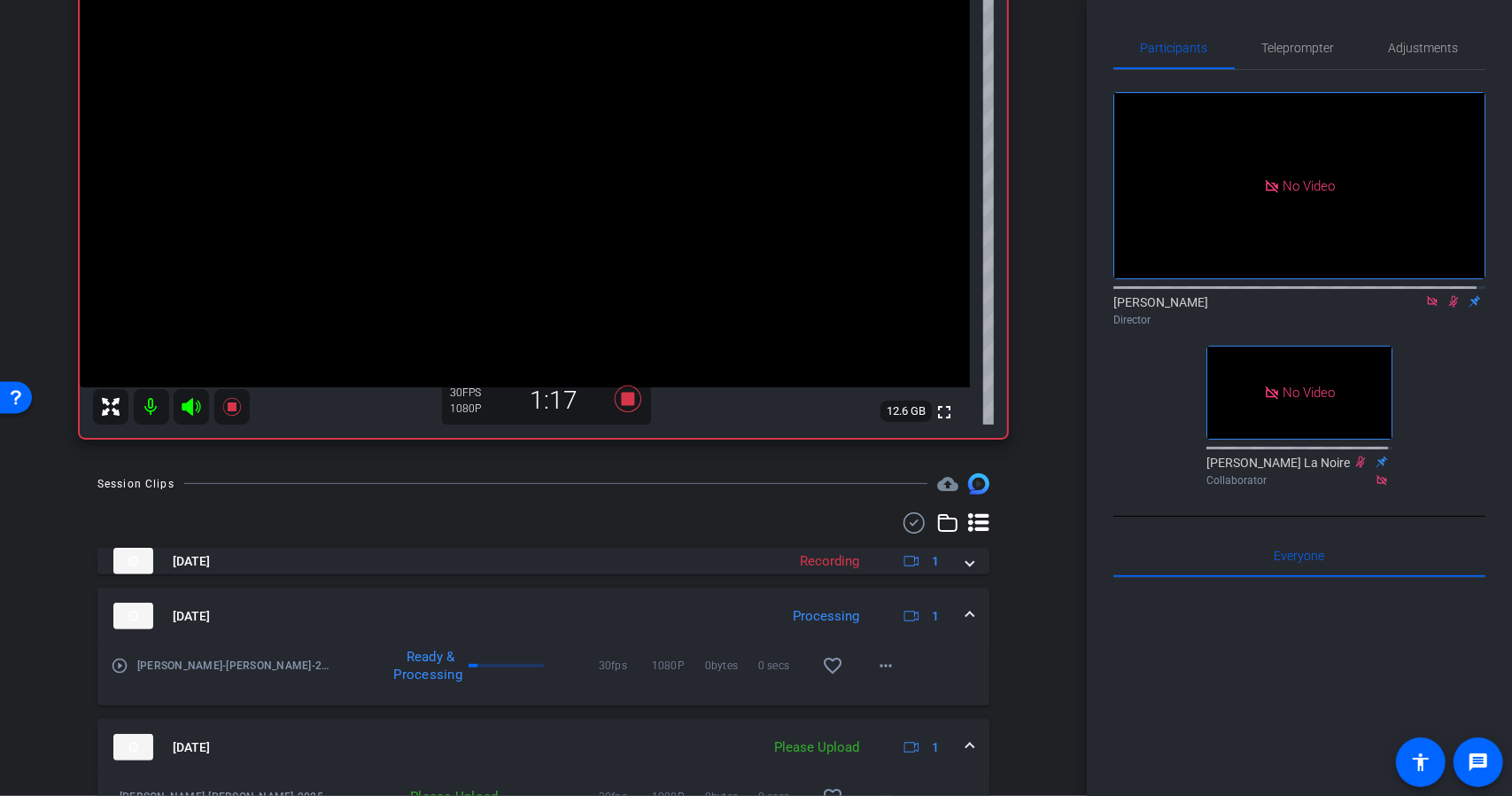
scroll to position [298, 0]
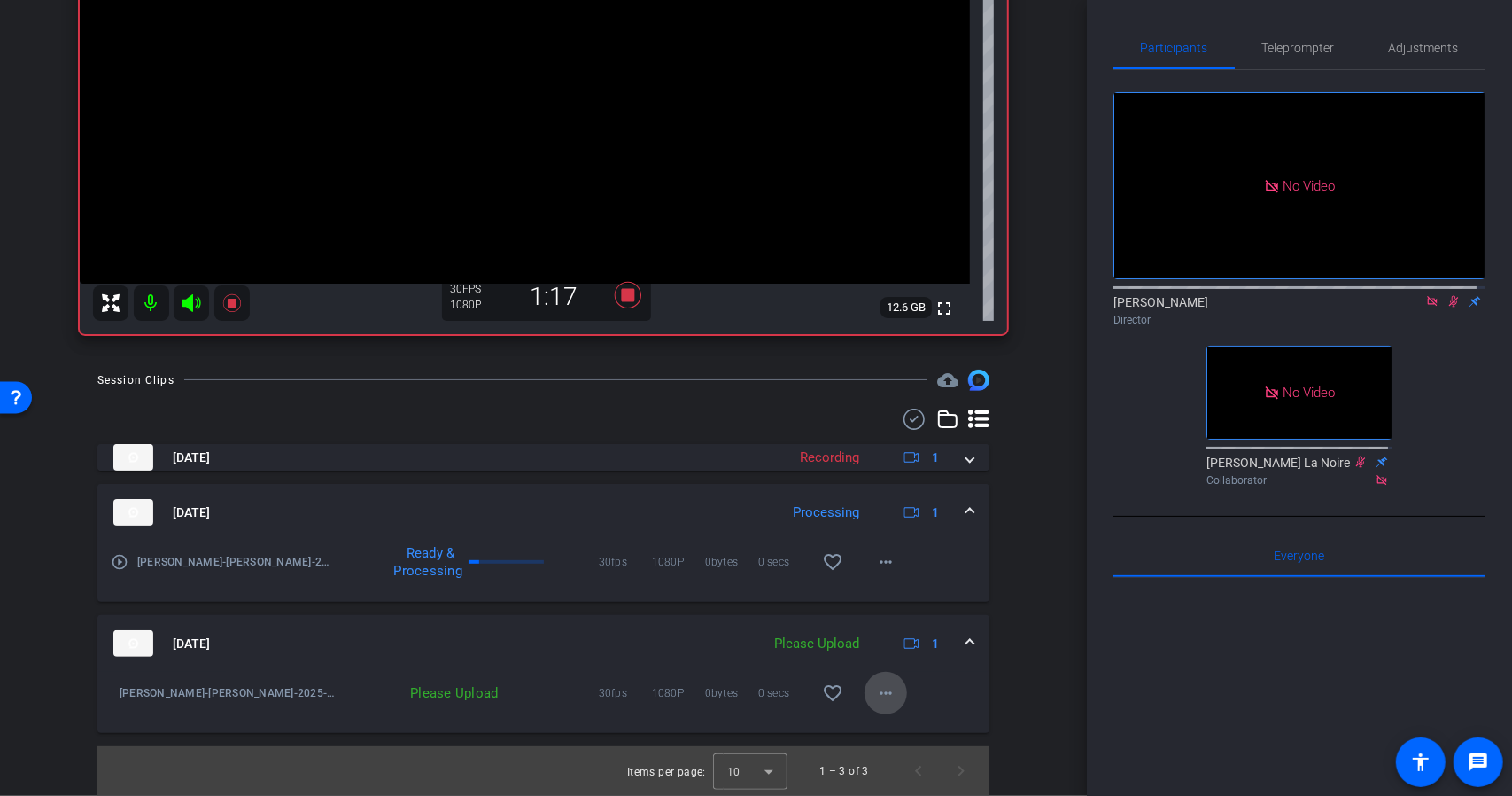
click at [882, 690] on mat-icon "more_horiz" at bounding box center [885, 693] width 22 height 22
click at [891, 727] on span "Upload" at bounding box center [906, 729] width 71 height 22
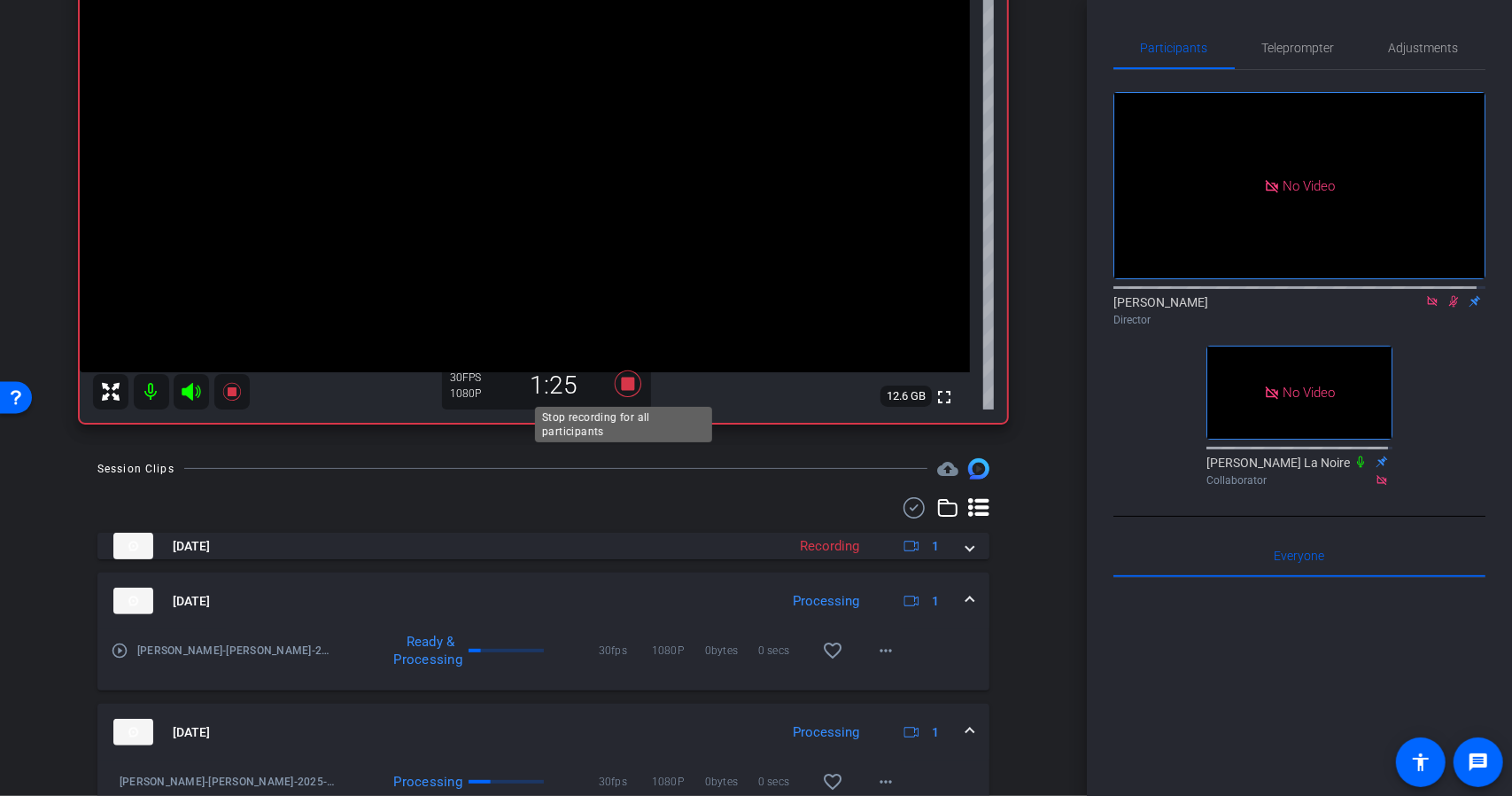
click at [627, 388] on icon at bounding box center [628, 384] width 26 height 26
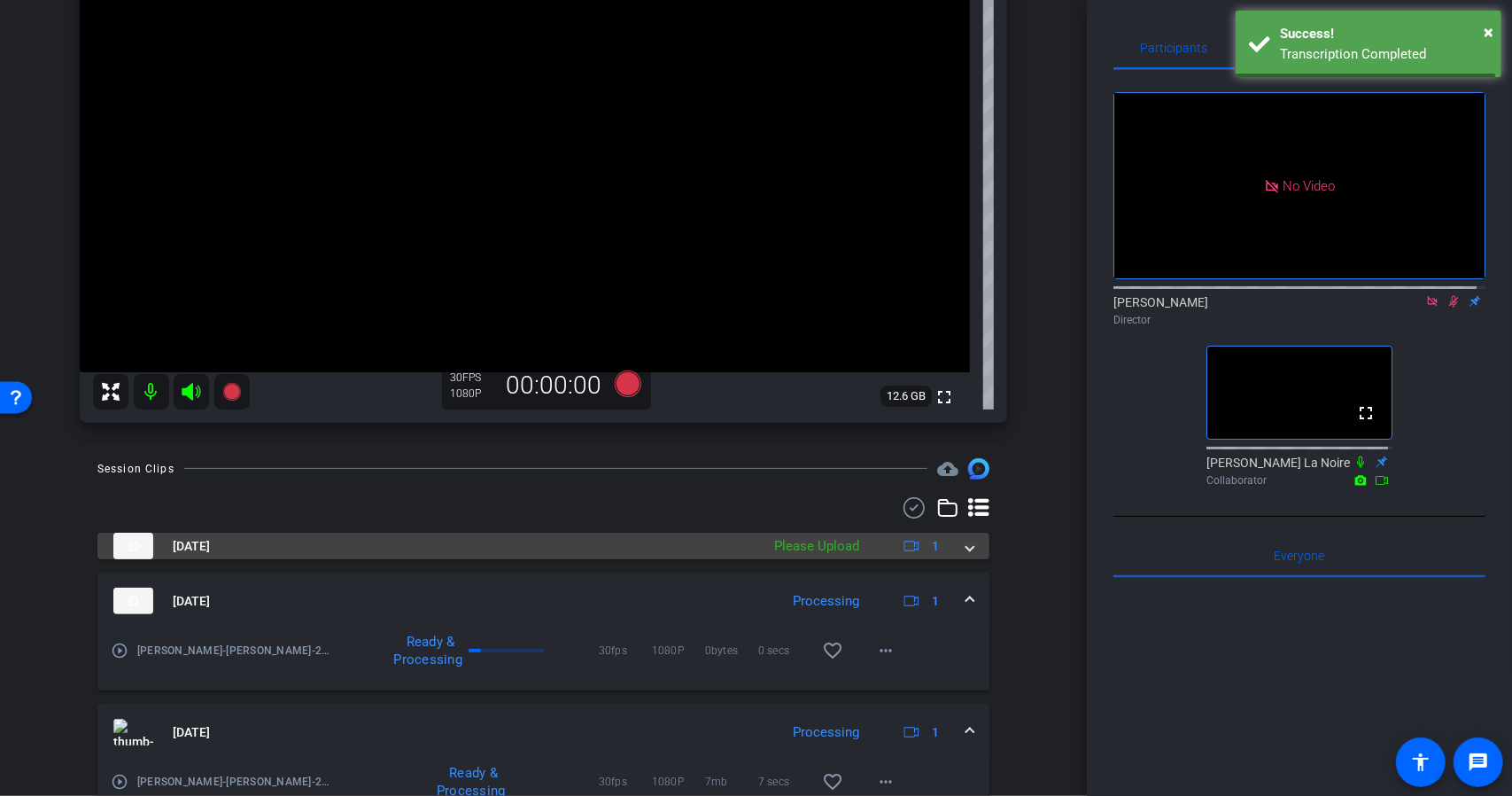
click at [953, 547] on div "Oct 9, 2025 Please Upload 1" at bounding box center [540, 546] width 853 height 26
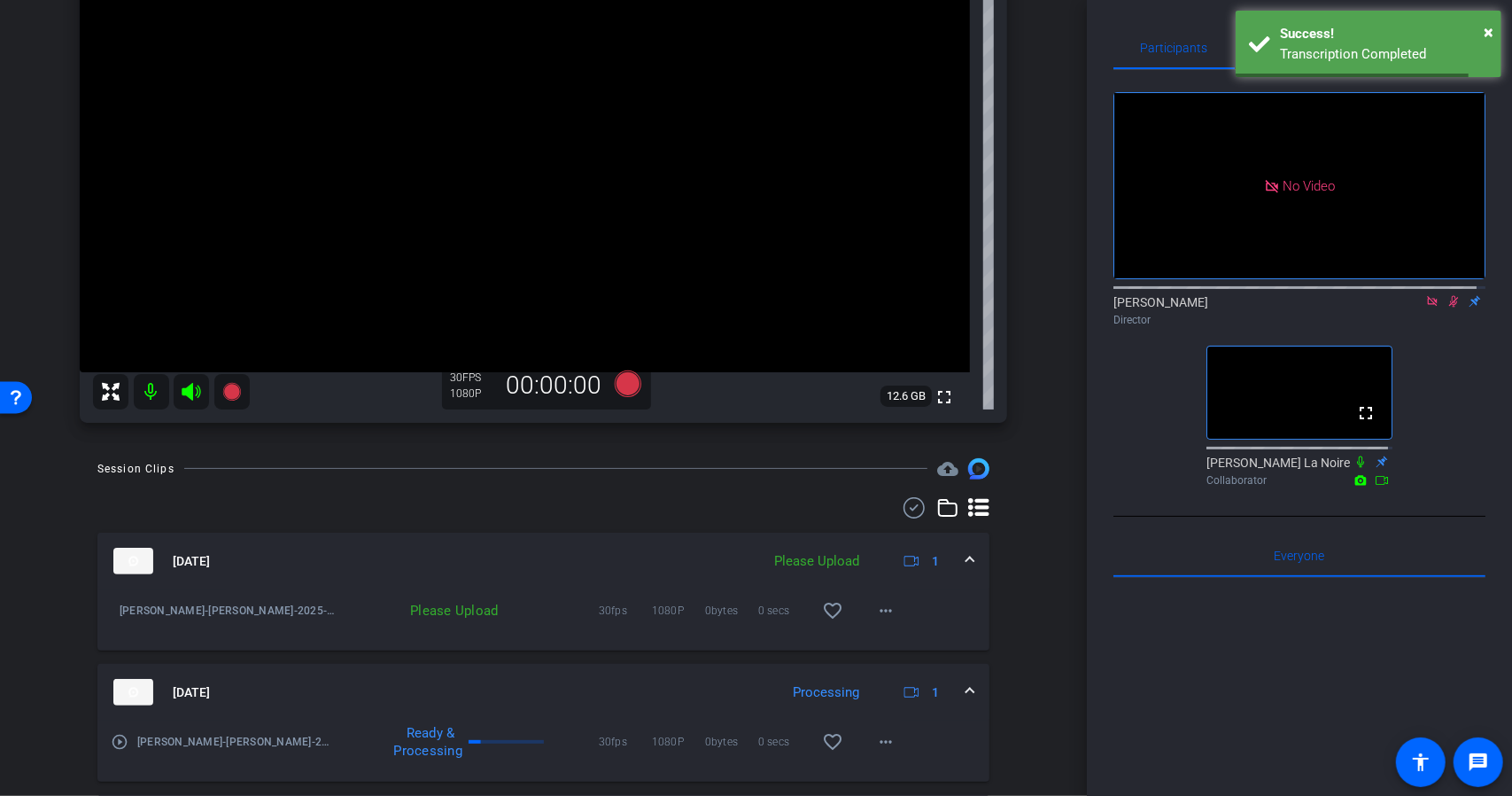
click at [900, 606] on div "Anitra Steinberg-Anitra Steinberg-2025-10-09-13-08-17-429-0 Please Upload 30fps…" at bounding box center [544, 599] width 866 height 22
click at [880, 611] on mat-icon "more_horiz" at bounding box center [885, 610] width 22 height 22
click at [886, 645] on span "Upload" at bounding box center [906, 646] width 71 height 22
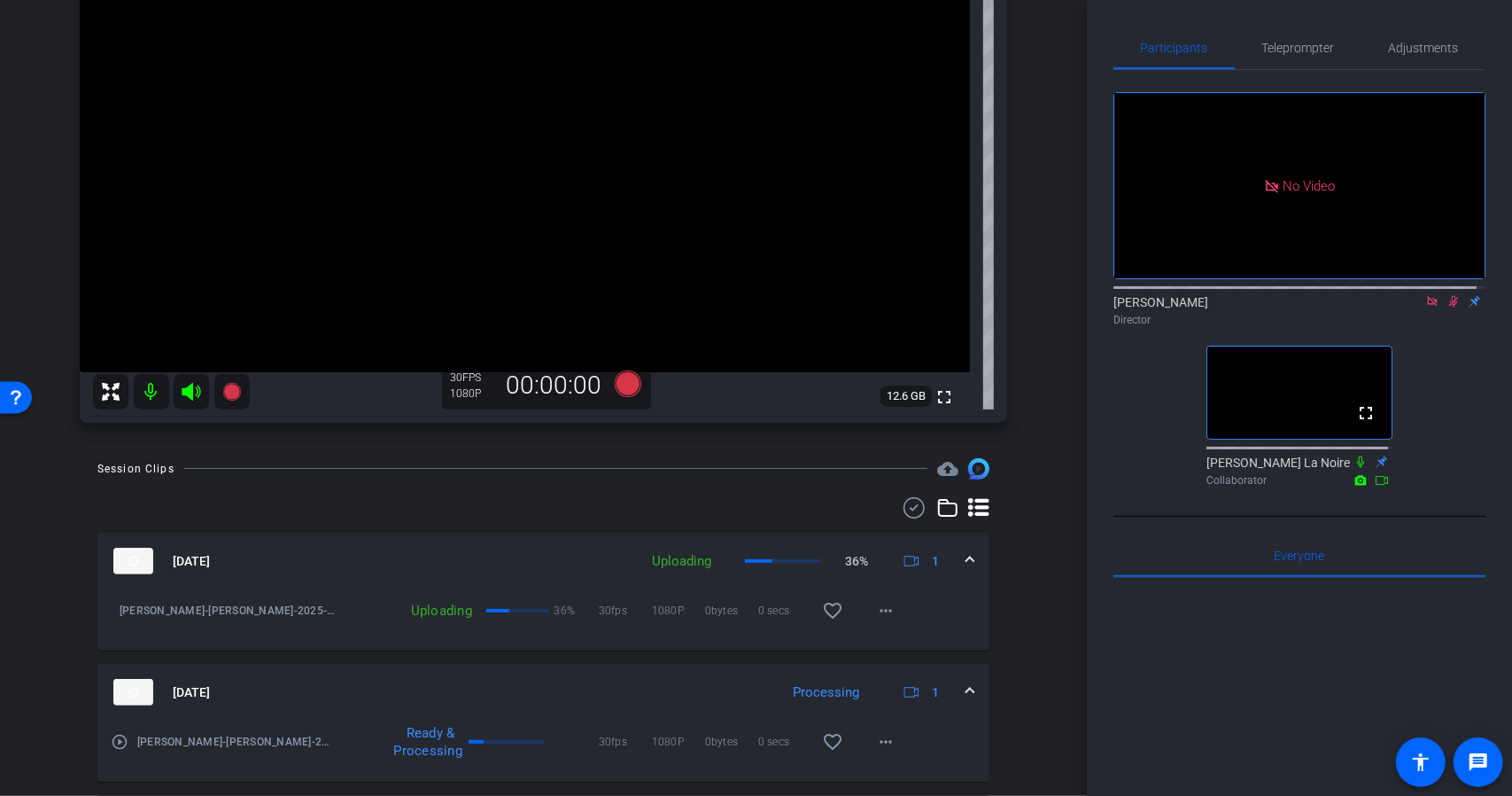
click at [1425, 308] on icon at bounding box center [1432, 301] width 14 height 12
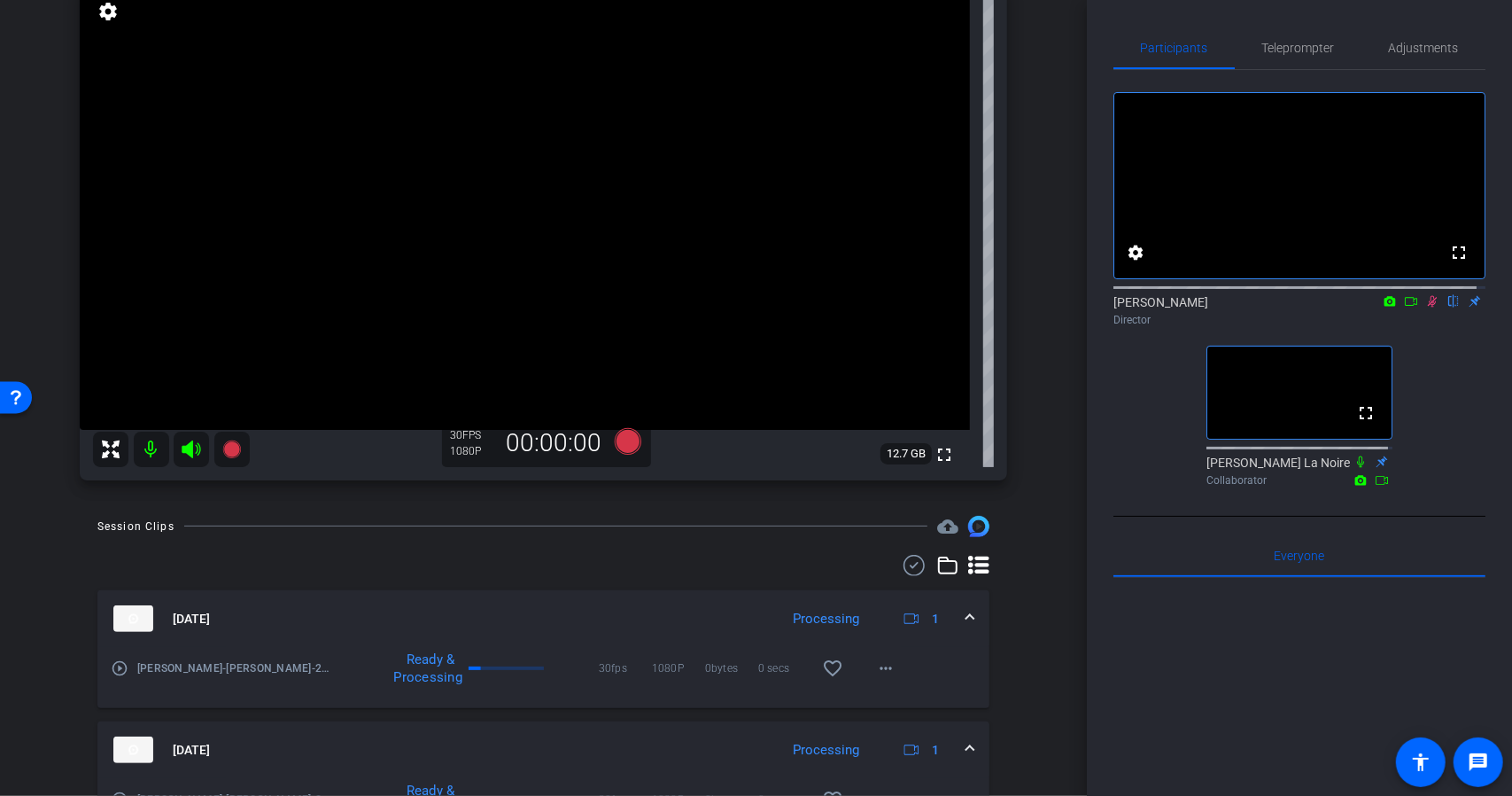
scroll to position [124, 0]
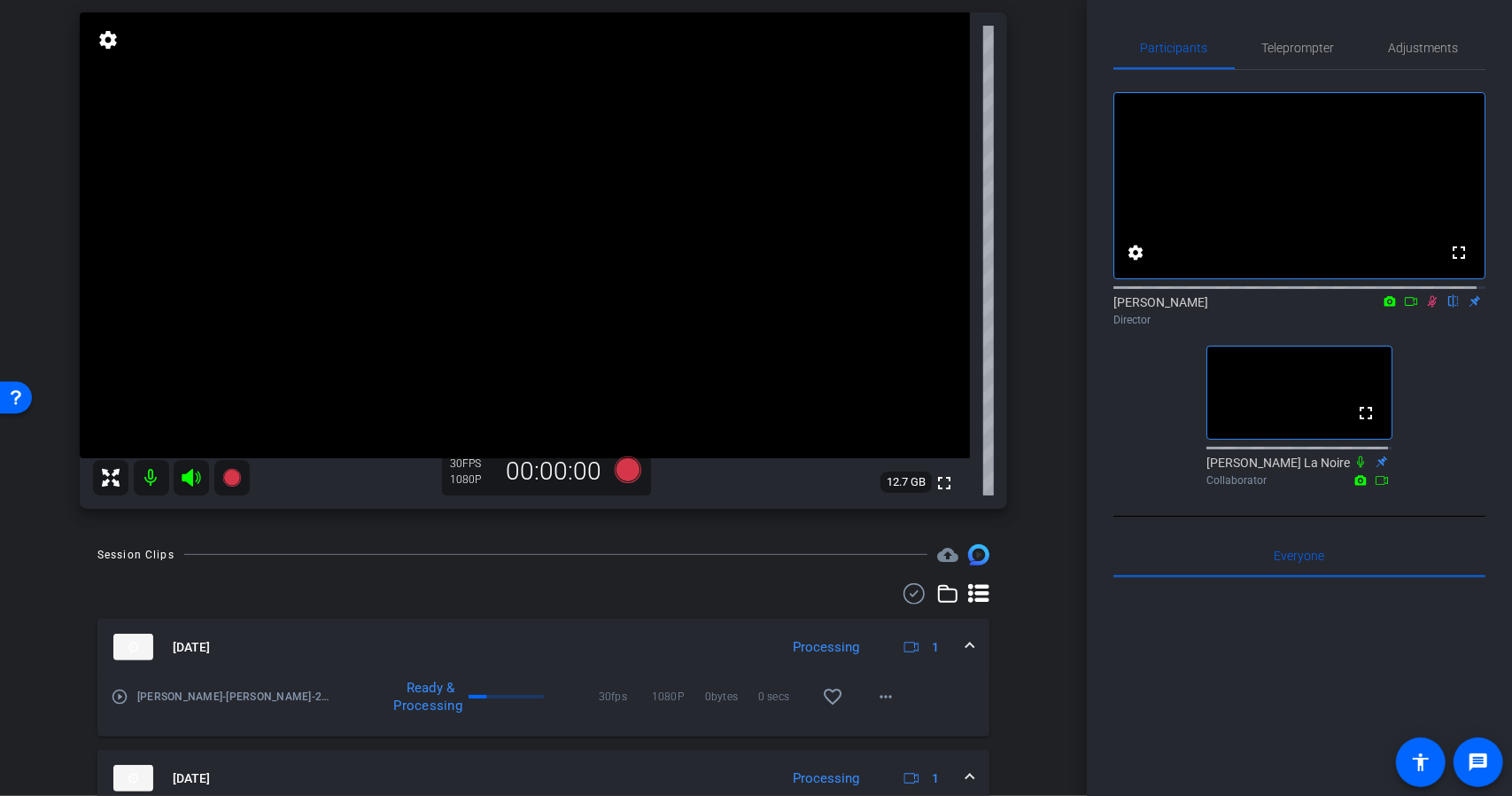
click at [1428, 308] on icon at bounding box center [1433, 301] width 9 height 11
click at [1429, 308] on icon at bounding box center [1433, 301] width 8 height 11
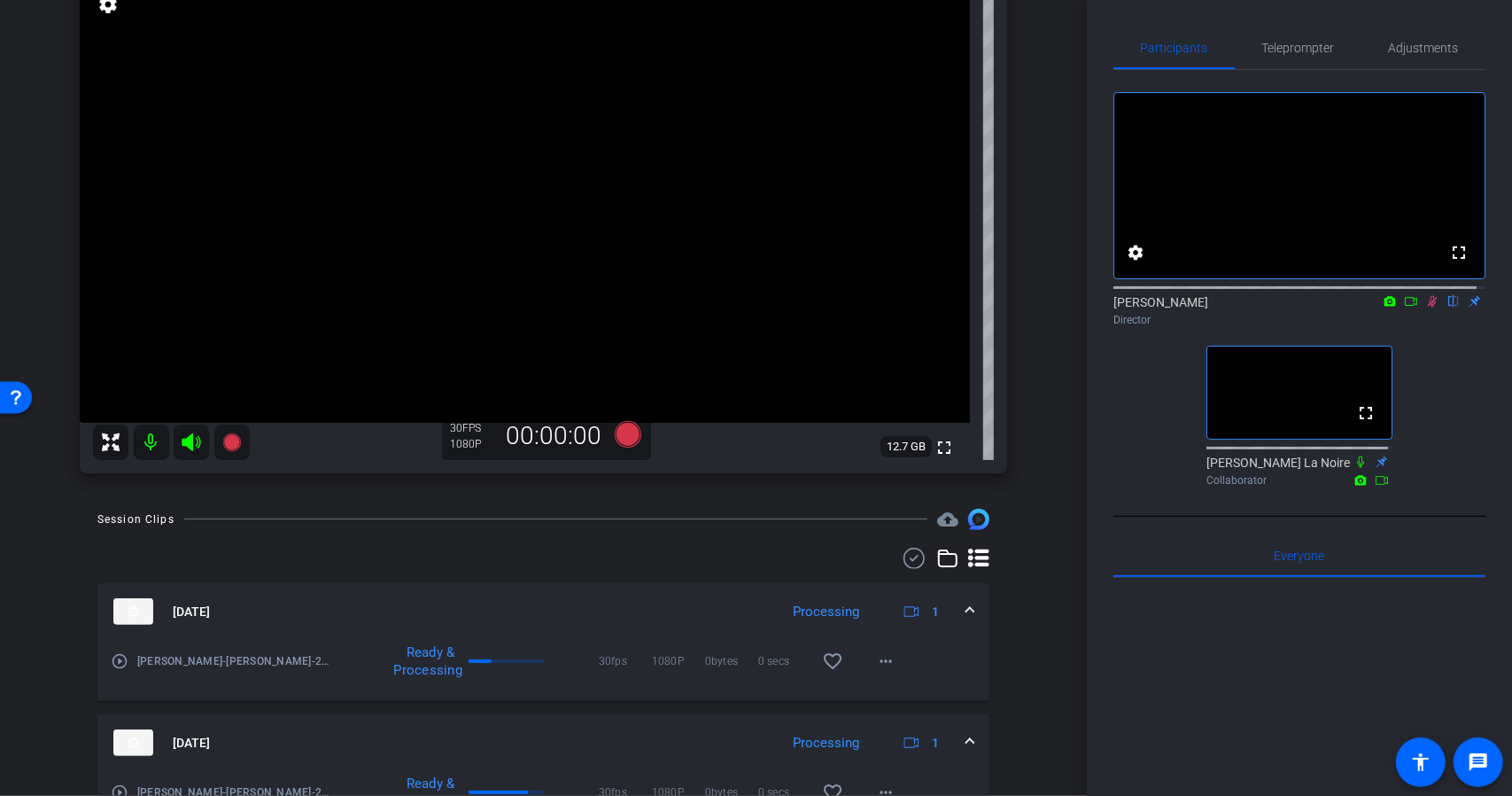
scroll to position [36, 0]
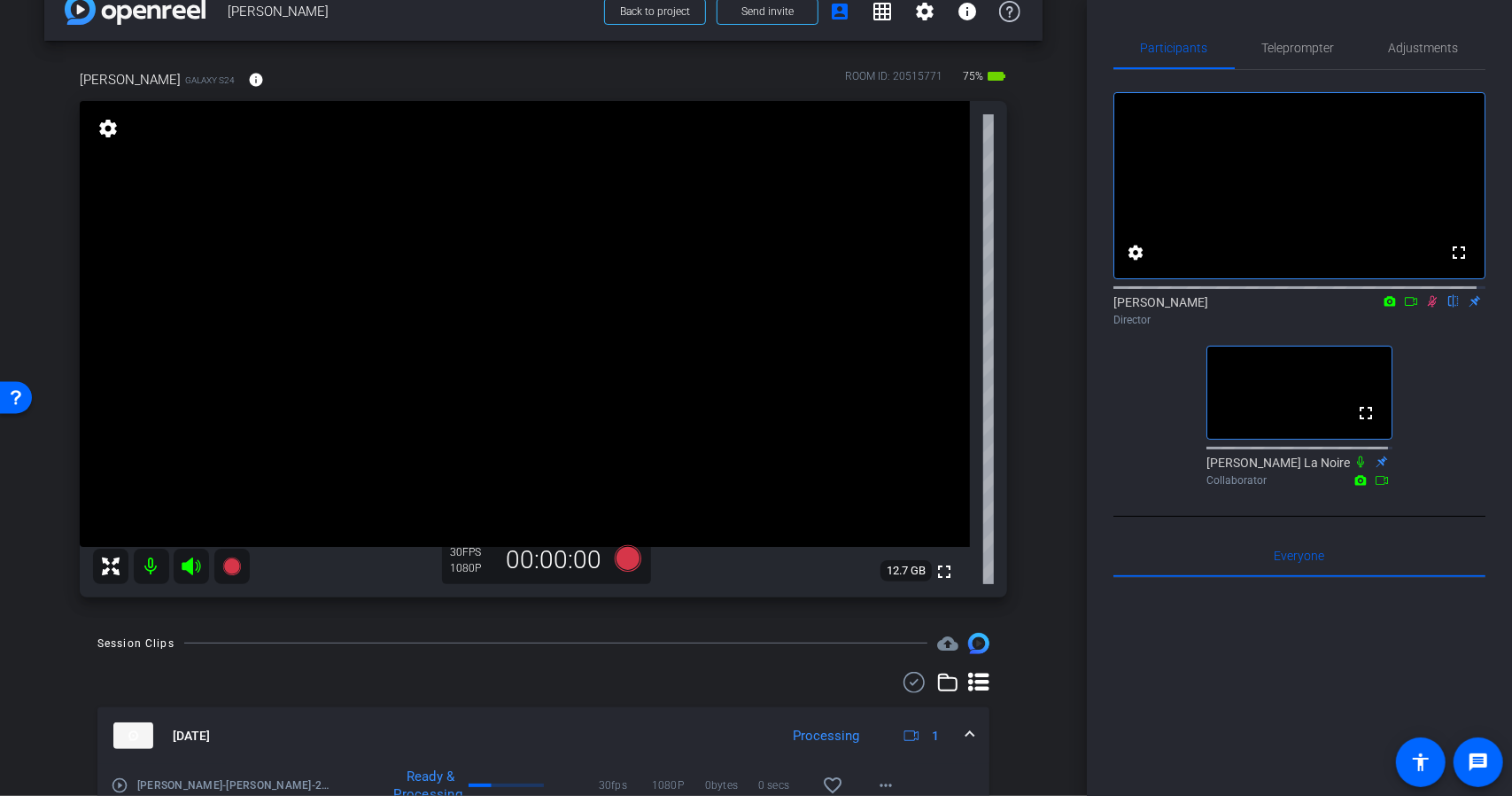
click at [1425, 308] on icon at bounding box center [1432, 301] width 14 height 12
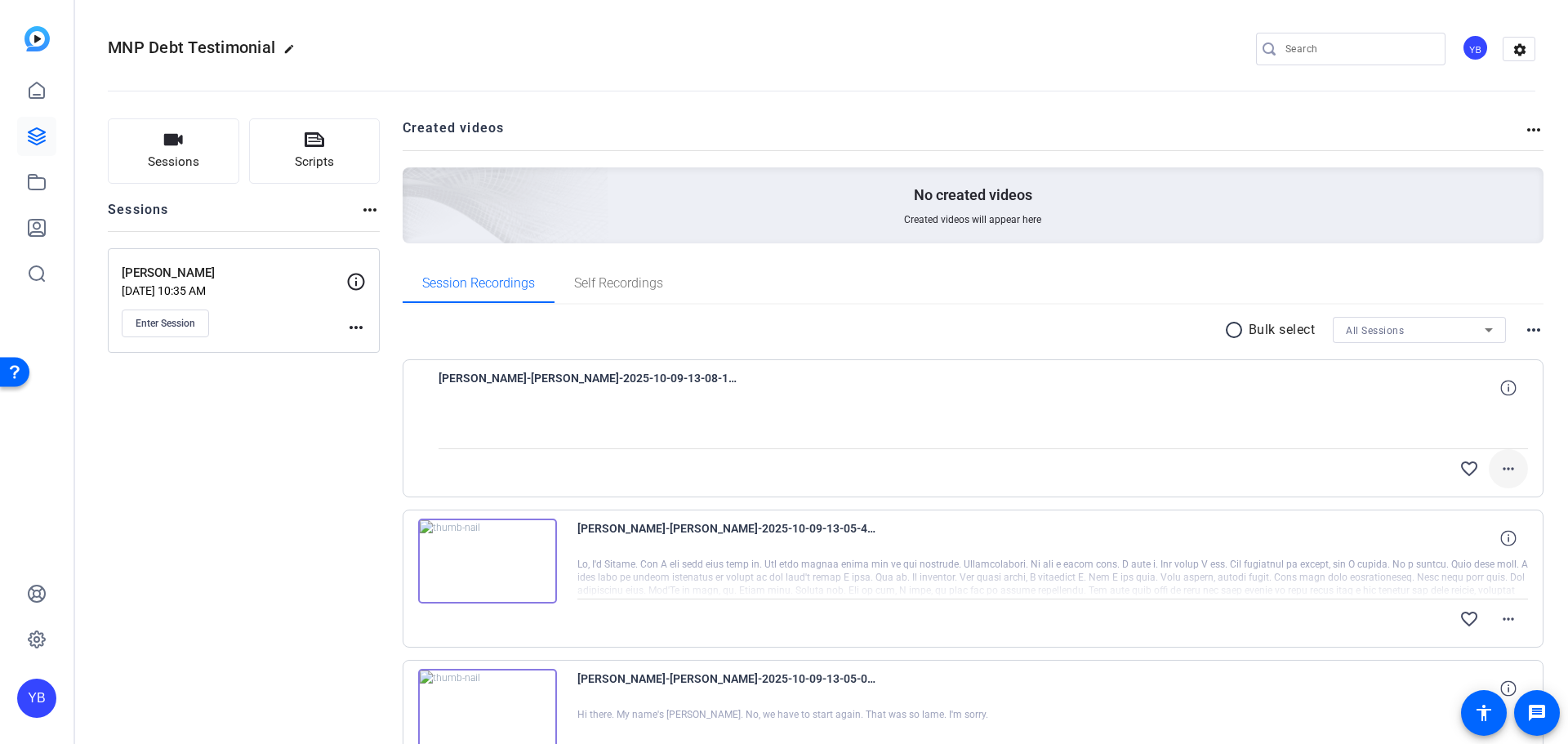
click at [1499, 472] on mat-icon "more_horiz" at bounding box center [1508, 468] width 20 height 20
click at [1499, 469] on div at bounding box center [784, 372] width 1568 height 744
click at [1503, 478] on button "more_horiz" at bounding box center [1508, 468] width 39 height 39
click at [1542, 483] on div at bounding box center [784, 372] width 1568 height 744
click at [1499, 615] on mat-icon "more_horiz" at bounding box center [1508, 618] width 20 height 20
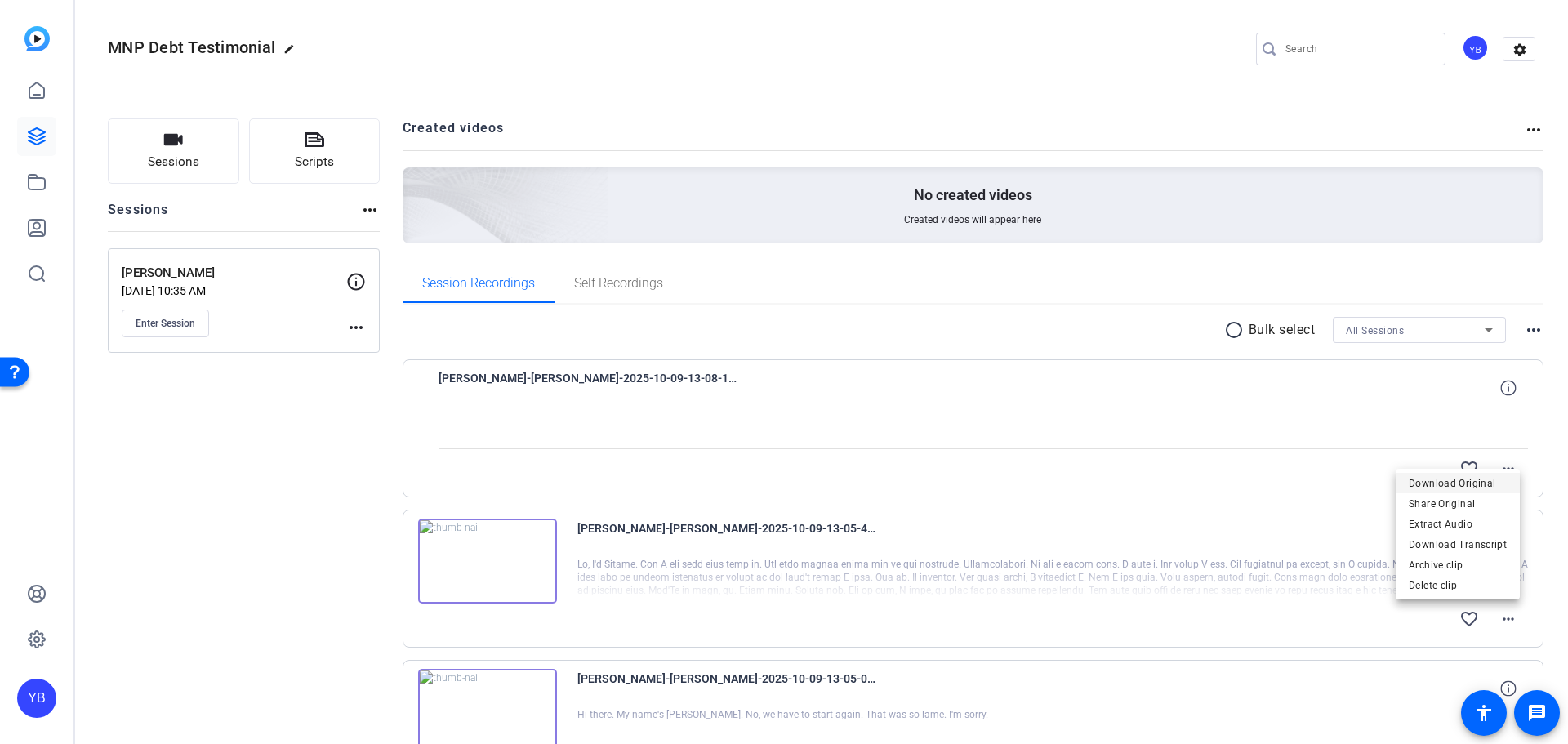
click at [1455, 485] on span "Download Original" at bounding box center [1457, 483] width 98 height 20
click at [1500, 471] on mat-icon "more_horiz" at bounding box center [1508, 468] width 20 height 20
click at [303, 468] on div at bounding box center [784, 372] width 1568 height 744
click at [1508, 469] on mat-icon "more_horiz" at bounding box center [1508, 468] width 20 height 20
click at [1486, 496] on span "Download Original" at bounding box center [1447, 503] width 119 height 20
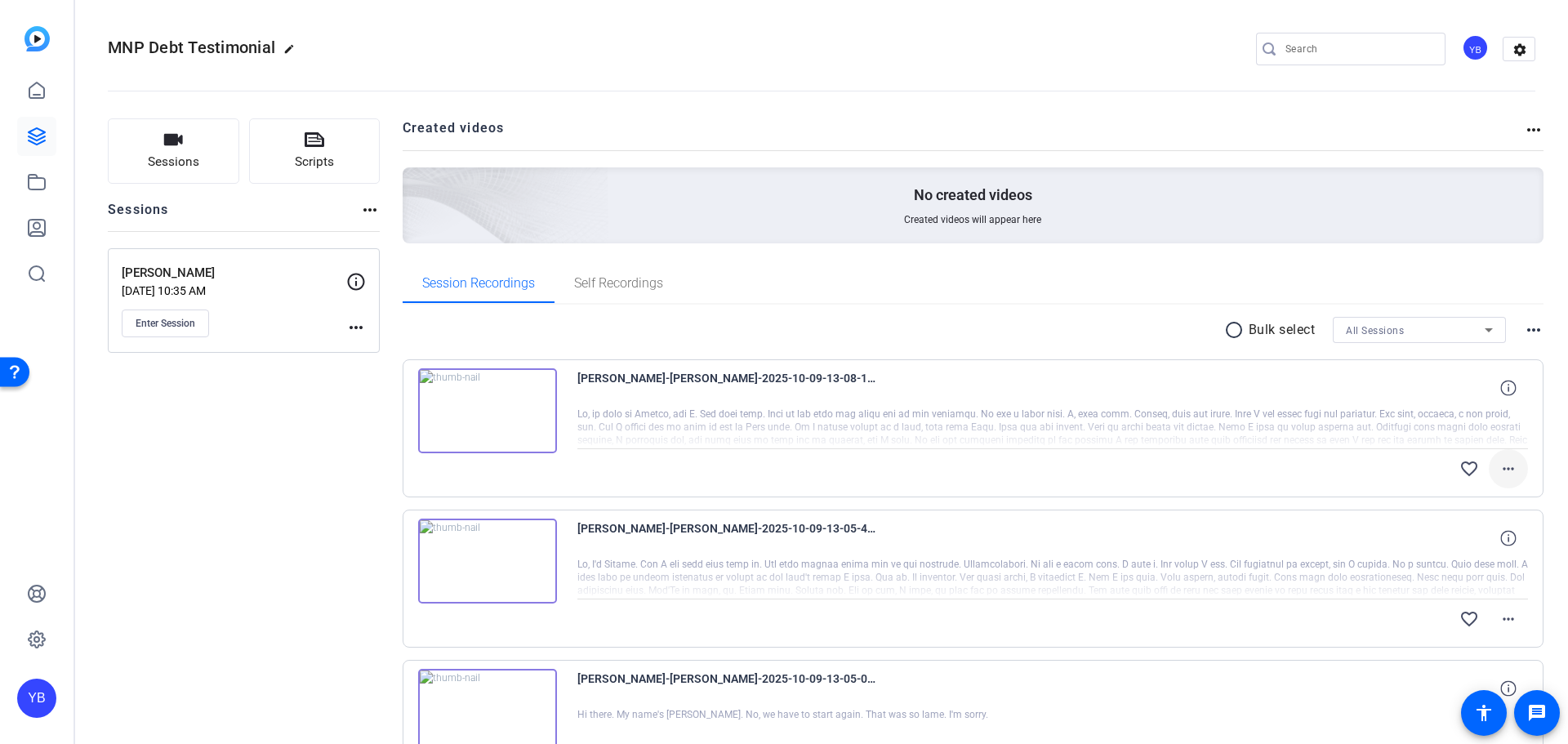
click at [1507, 468] on mat-icon "more_horiz" at bounding box center [1508, 468] width 20 height 20
click at [1550, 510] on div at bounding box center [784, 372] width 1568 height 744
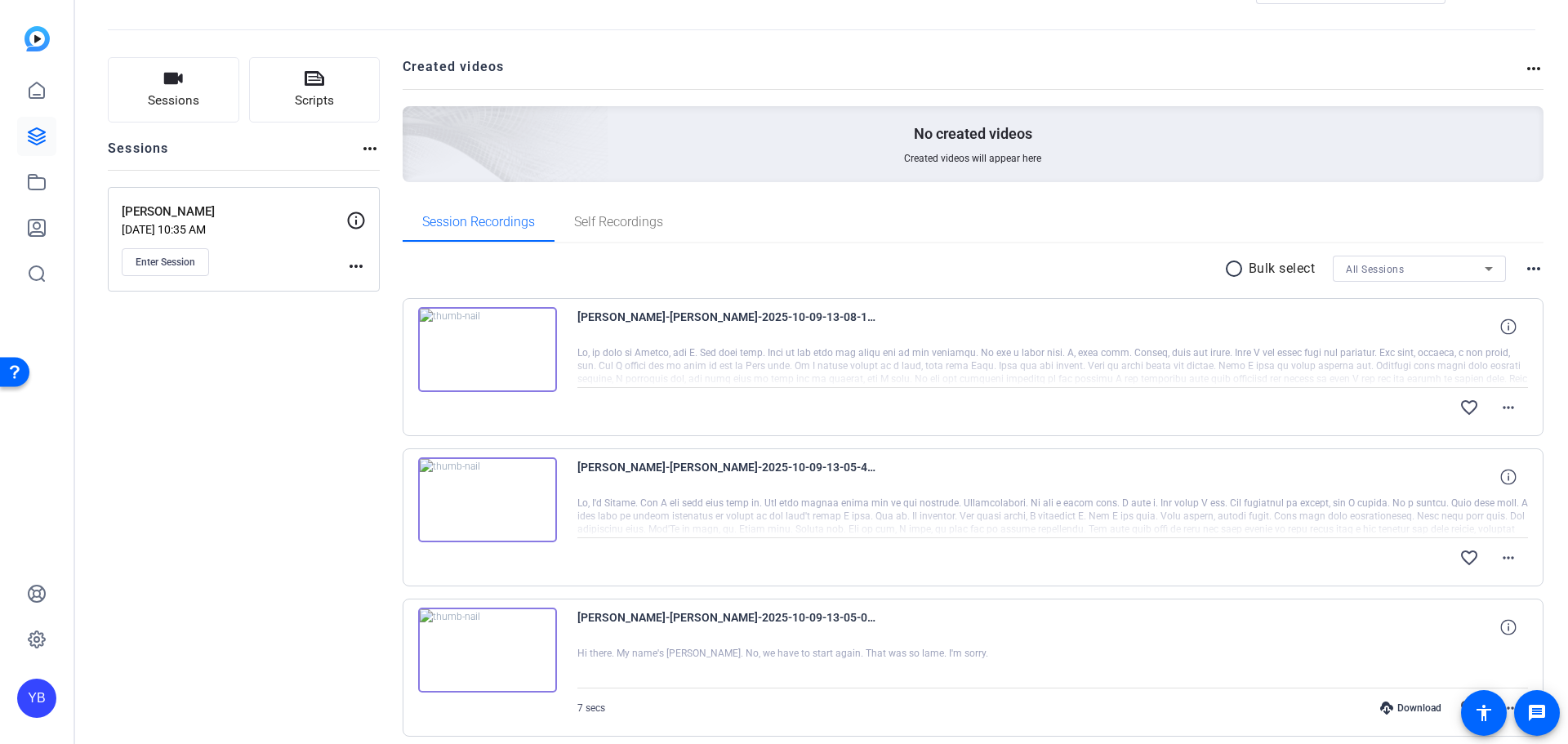
scroll to position [127, 0]
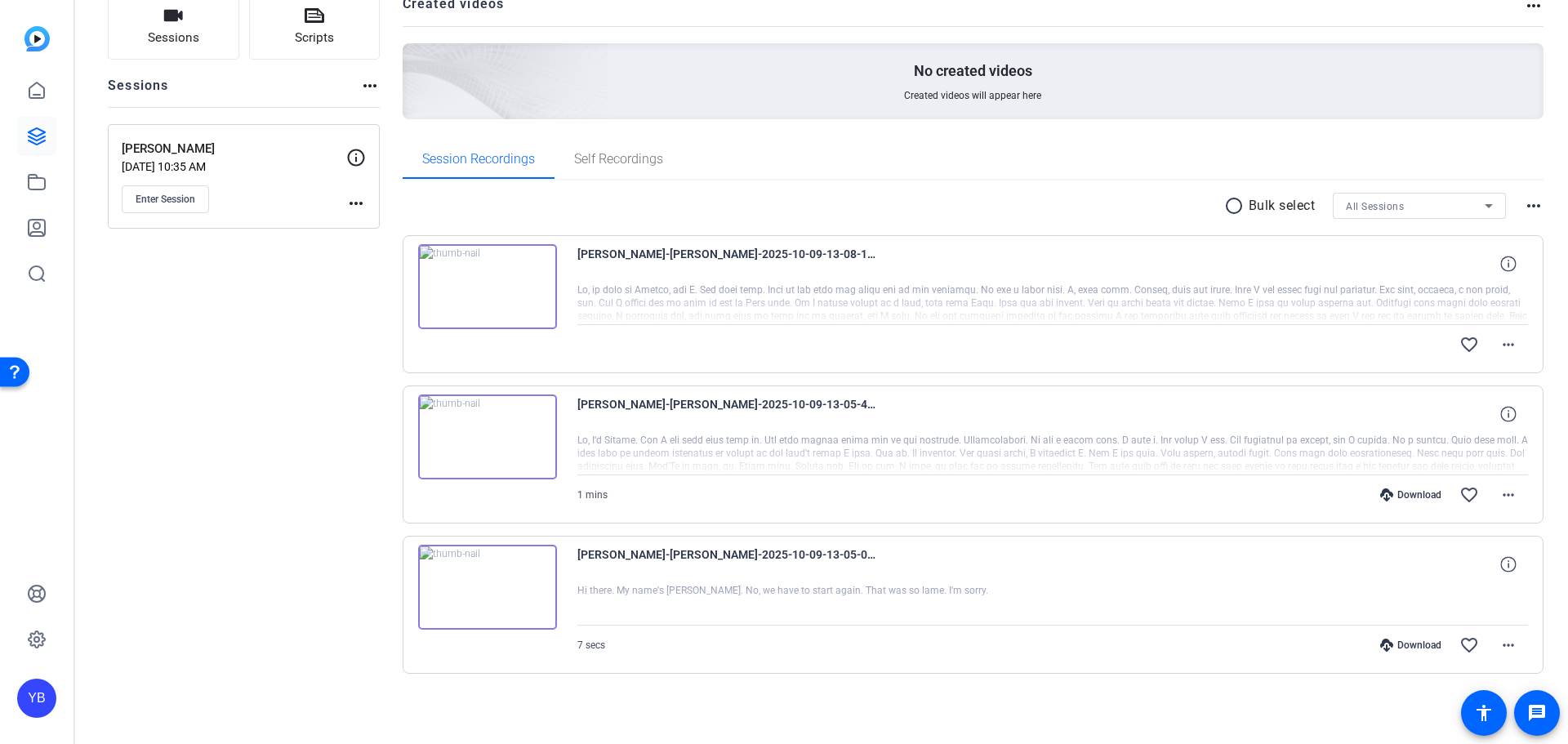
scroll to position [127, 0]
click at [1499, 496] on mat-icon "more_horiz" at bounding box center [1508, 492] width 20 height 20
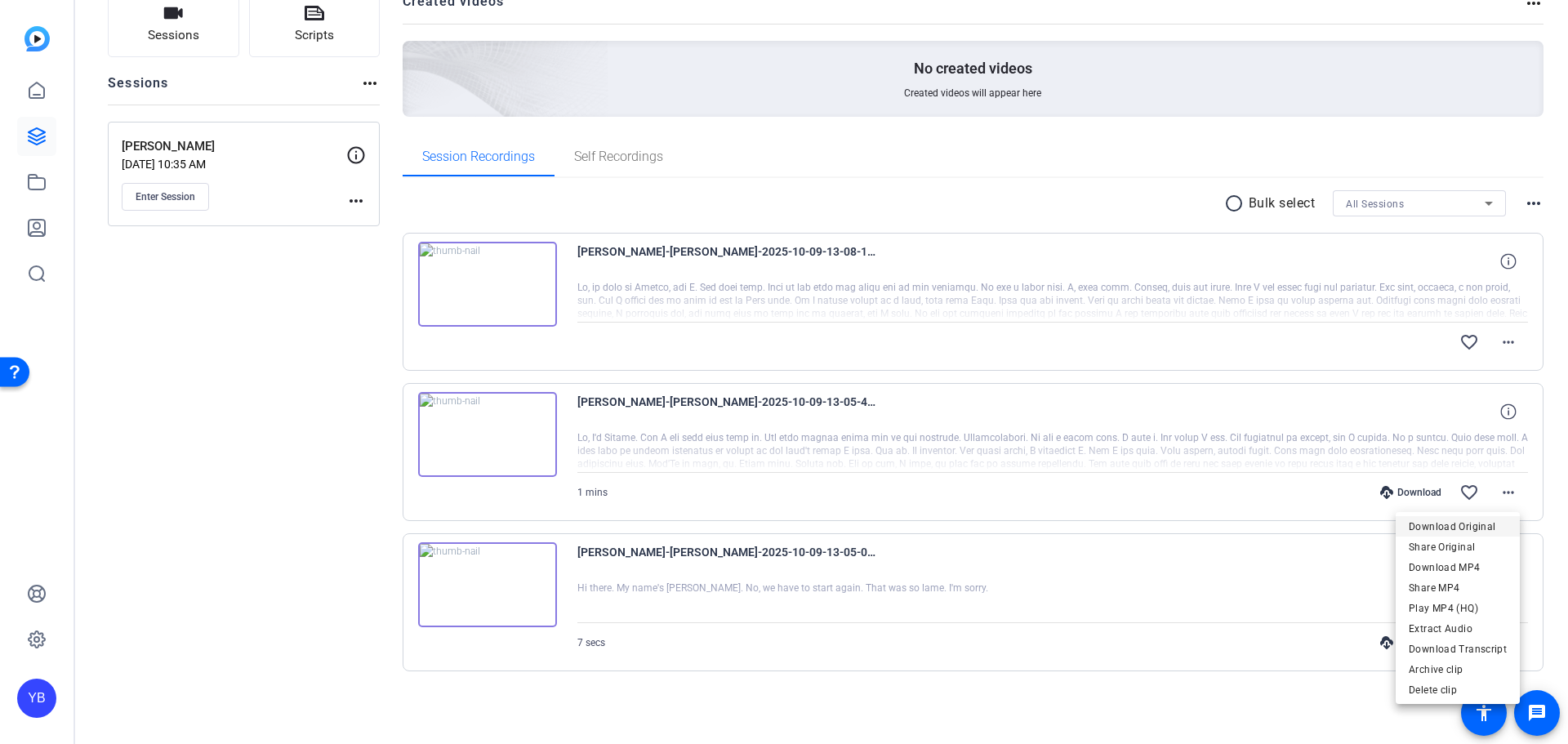
click at [1470, 525] on span "Download Original" at bounding box center [1457, 526] width 98 height 20
click at [1503, 501] on mat-icon "more_horiz" at bounding box center [1508, 492] width 20 height 20
click at [1482, 525] on span "Download Original" at bounding box center [1457, 526] width 98 height 20
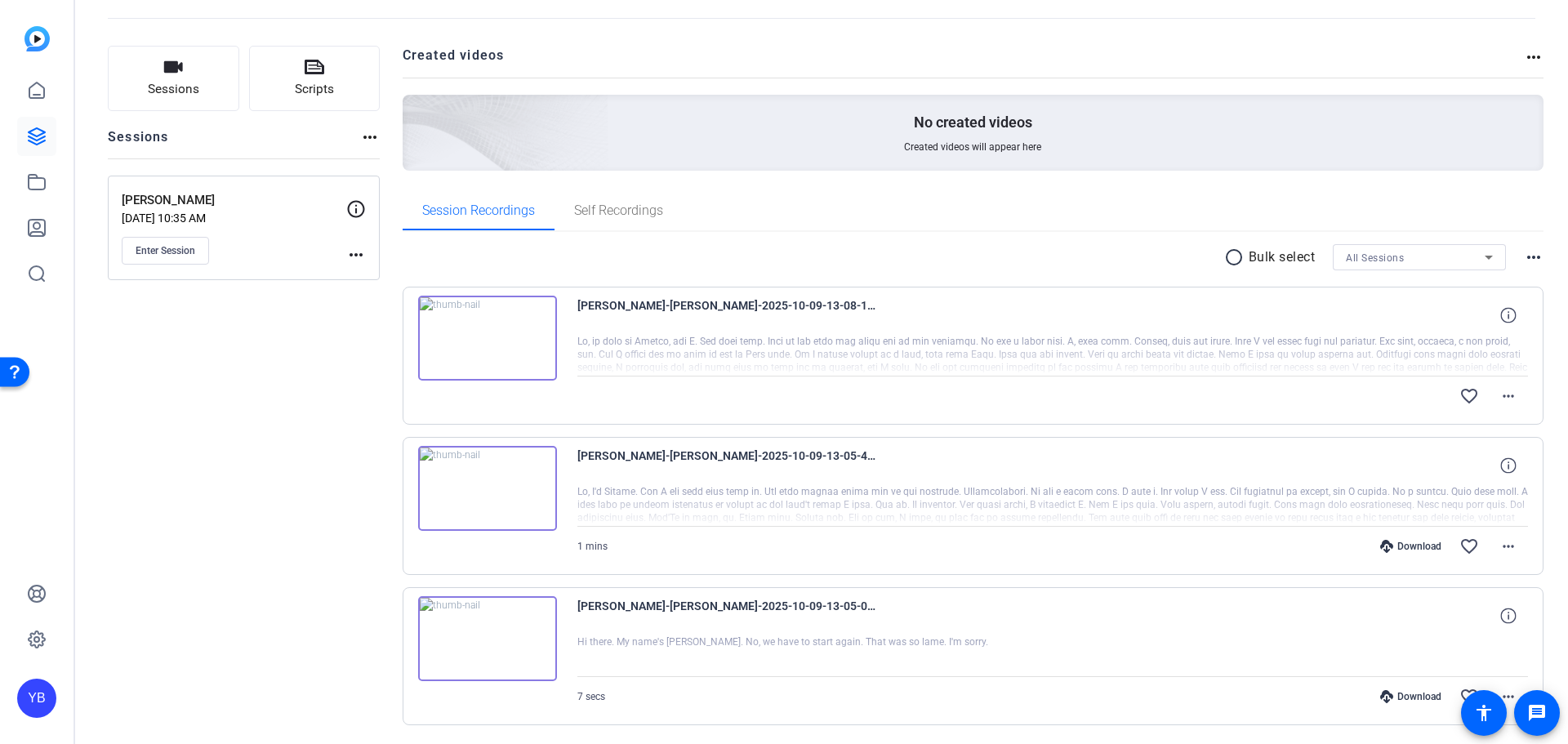
scroll to position [0, 0]
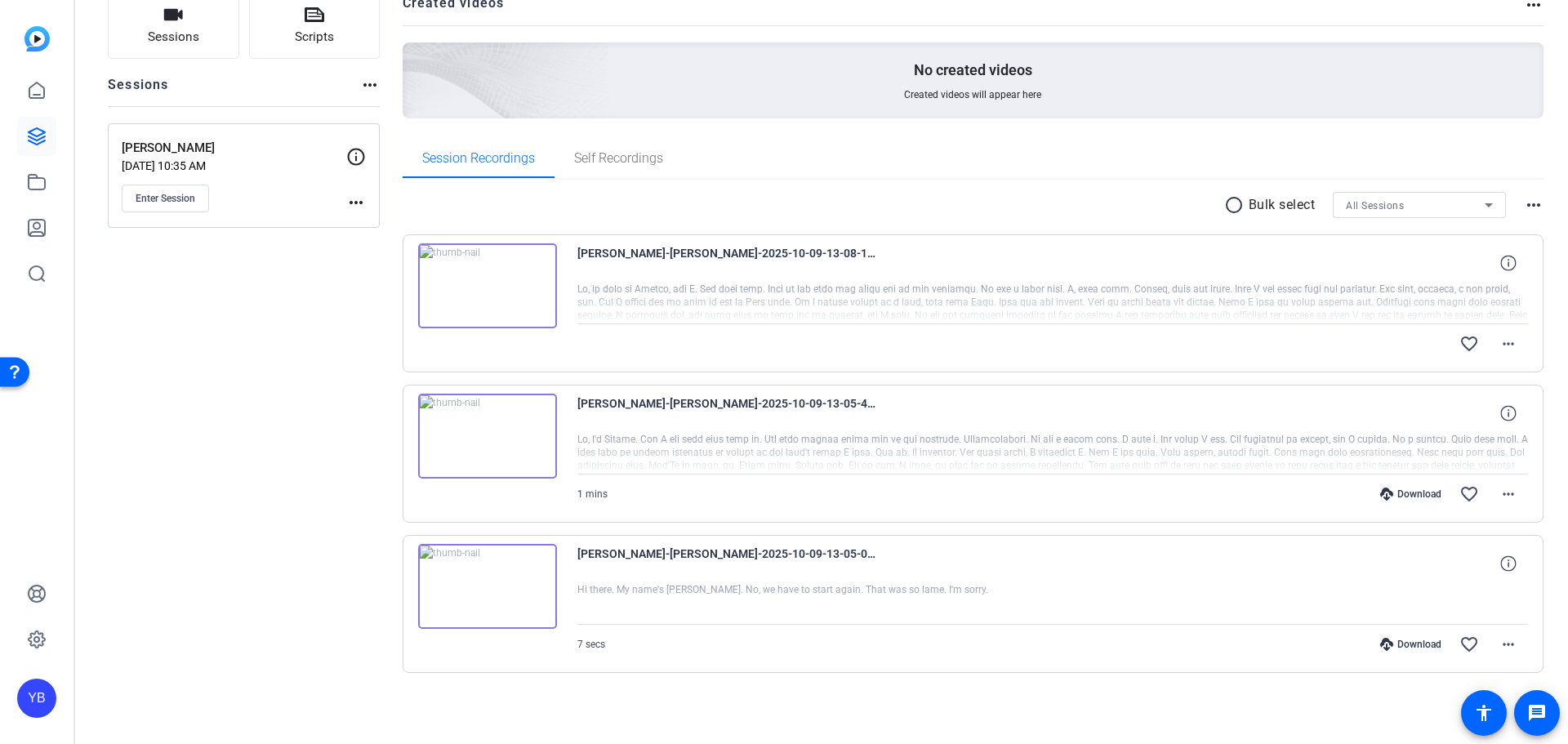
scroll to position [127, 0]
